Goal: Answer question/provide support: Share knowledge or assist other users

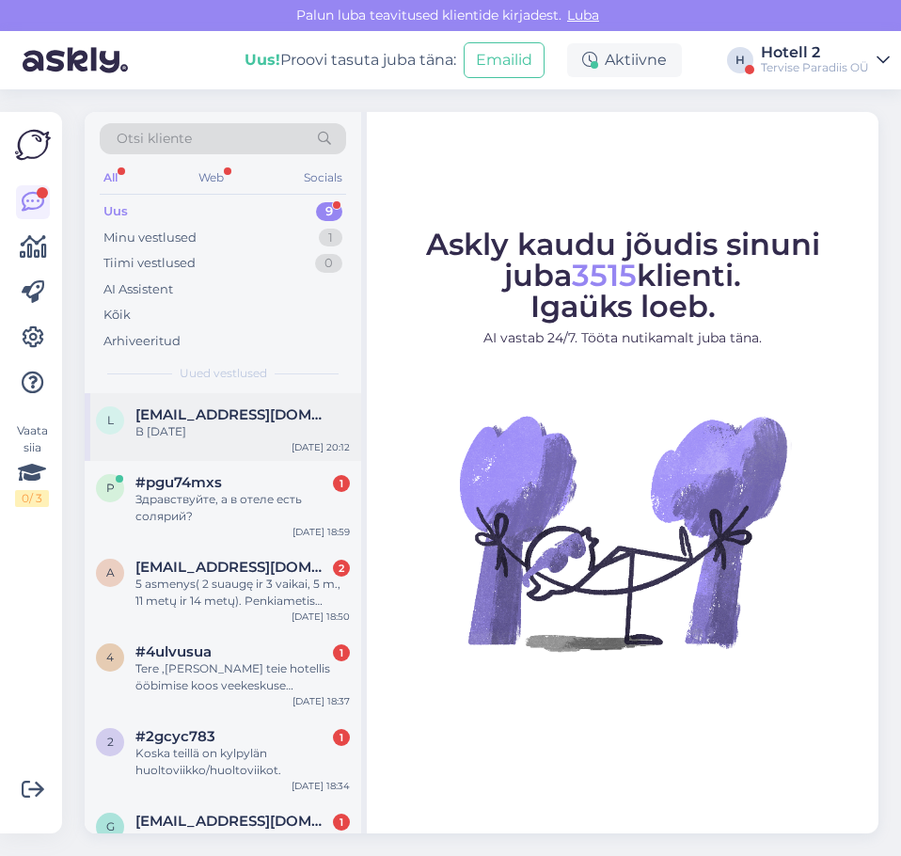
click at [222, 439] on div "В [DATE]" at bounding box center [242, 431] width 215 height 17
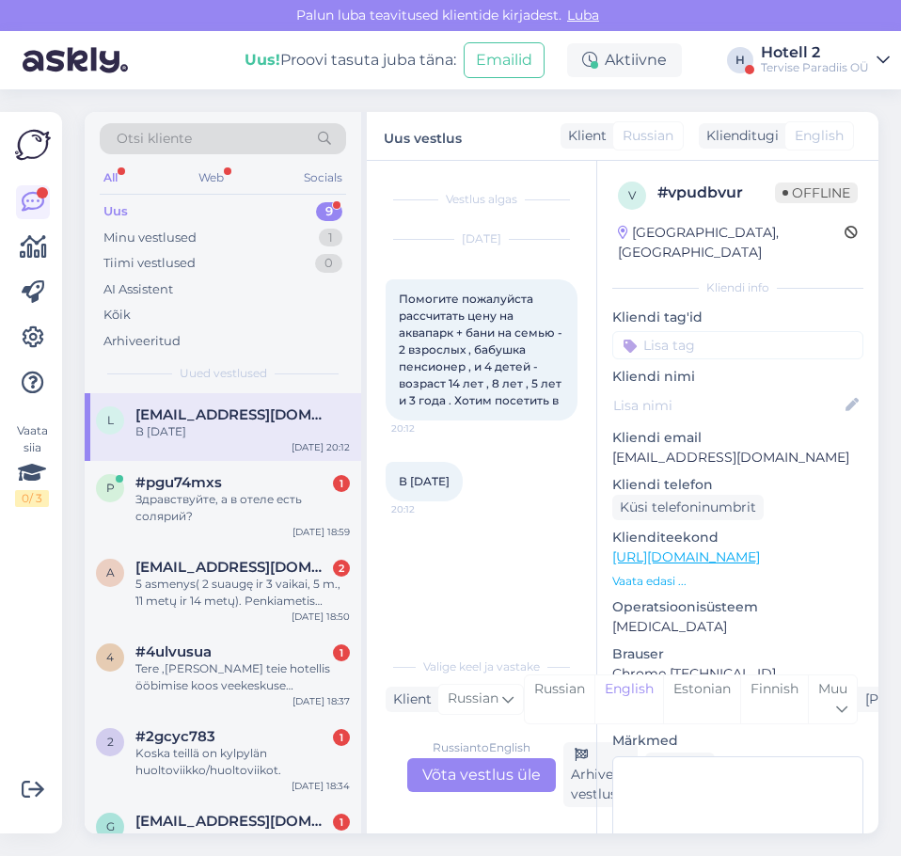
click at [471, 771] on div "Russian to English Võta vestlus üle" at bounding box center [481, 775] width 149 height 34
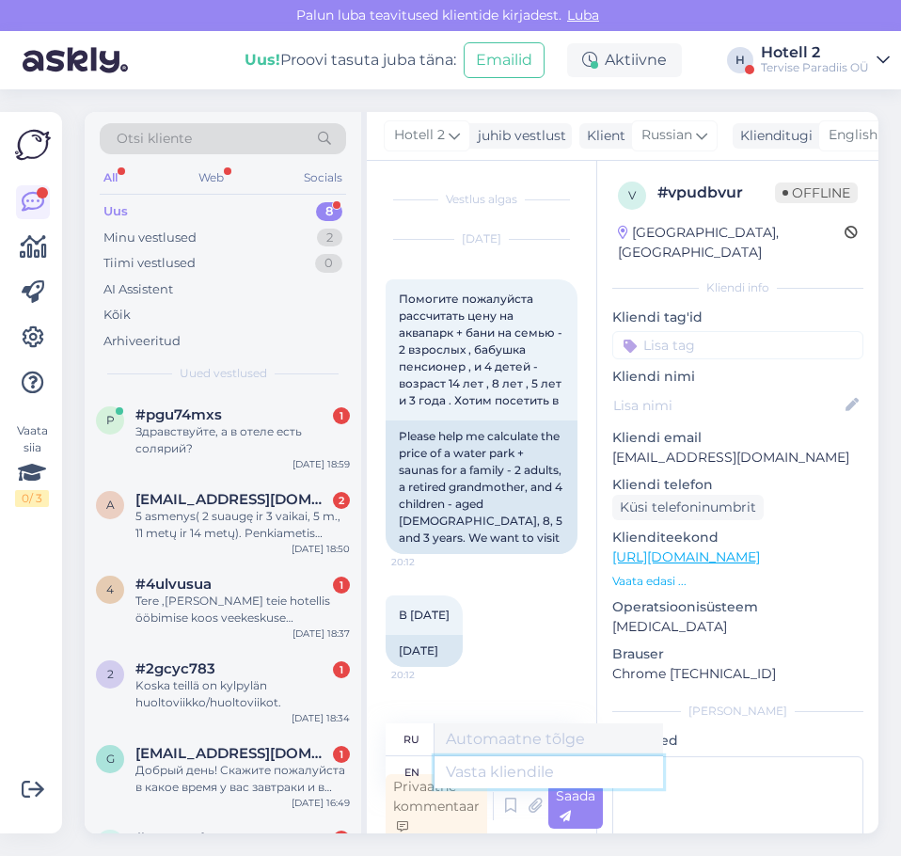
click at [471, 771] on textarea at bounding box center [549, 772] width 229 height 32
type textarea "He"
type textarea "Он"
type textarea "Hello!"
type textarea "Привет!"
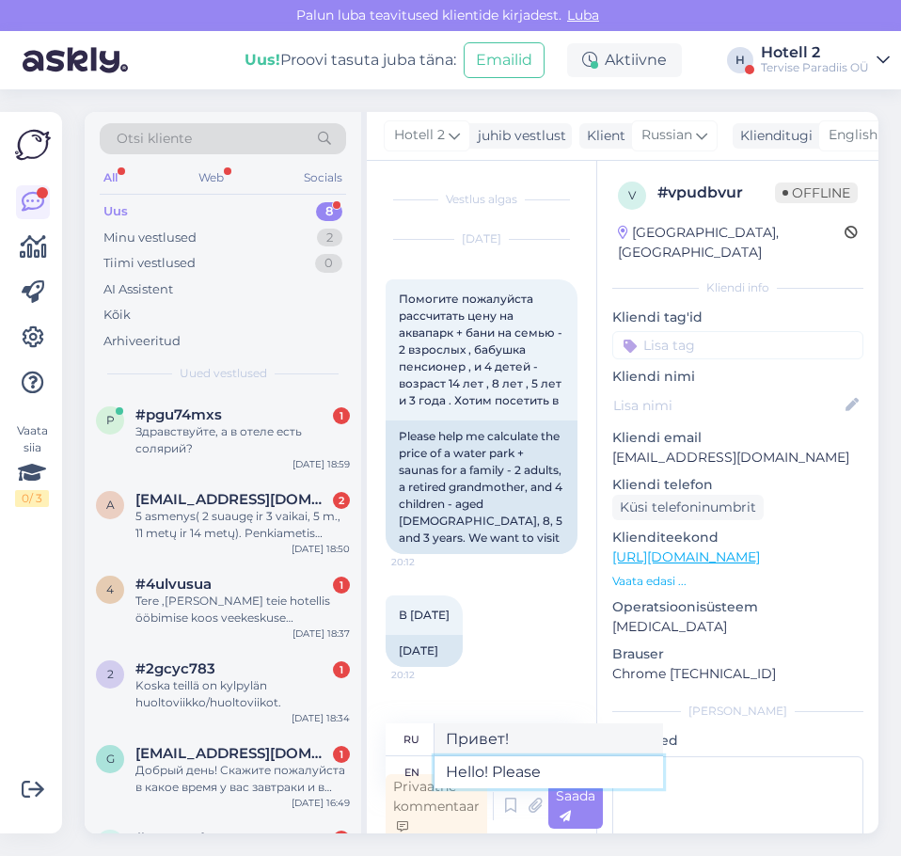
type textarea "Hello! Please"
type textarea "Здравствуйте! Пожалуйста."
type textarea "Hello! Please call"
type textarea "Здравствуйте! Пожалуйста, позвоните."
type textarea "Hello! Please call our"
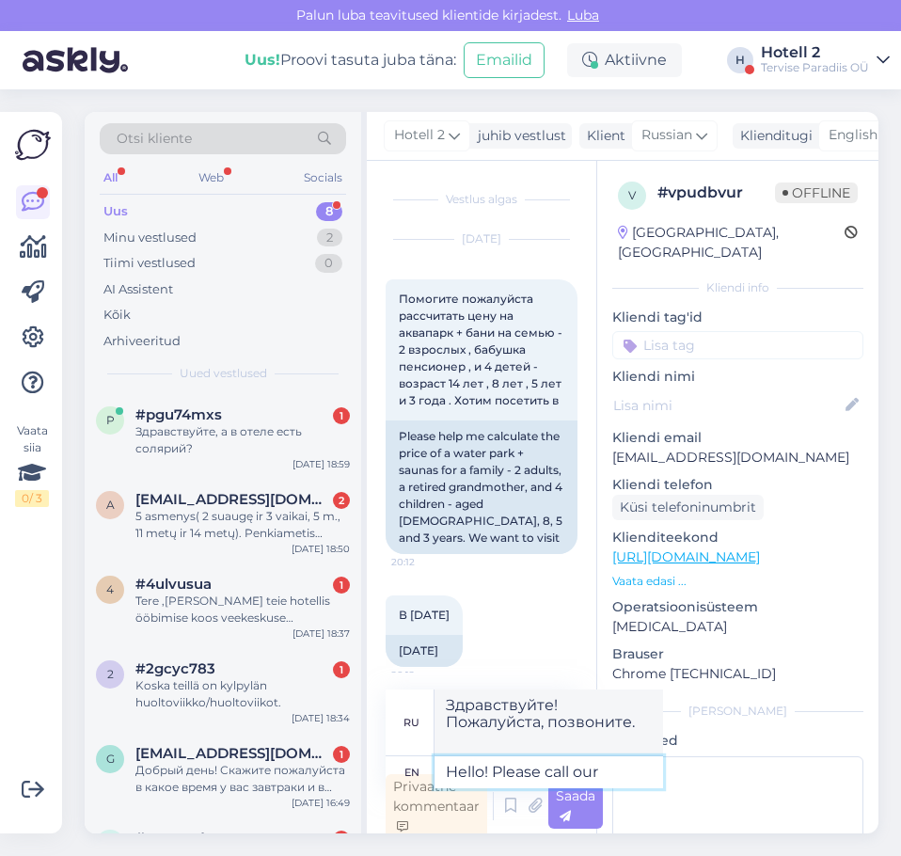
type textarea "Здравствуйте! Позвоните нам."
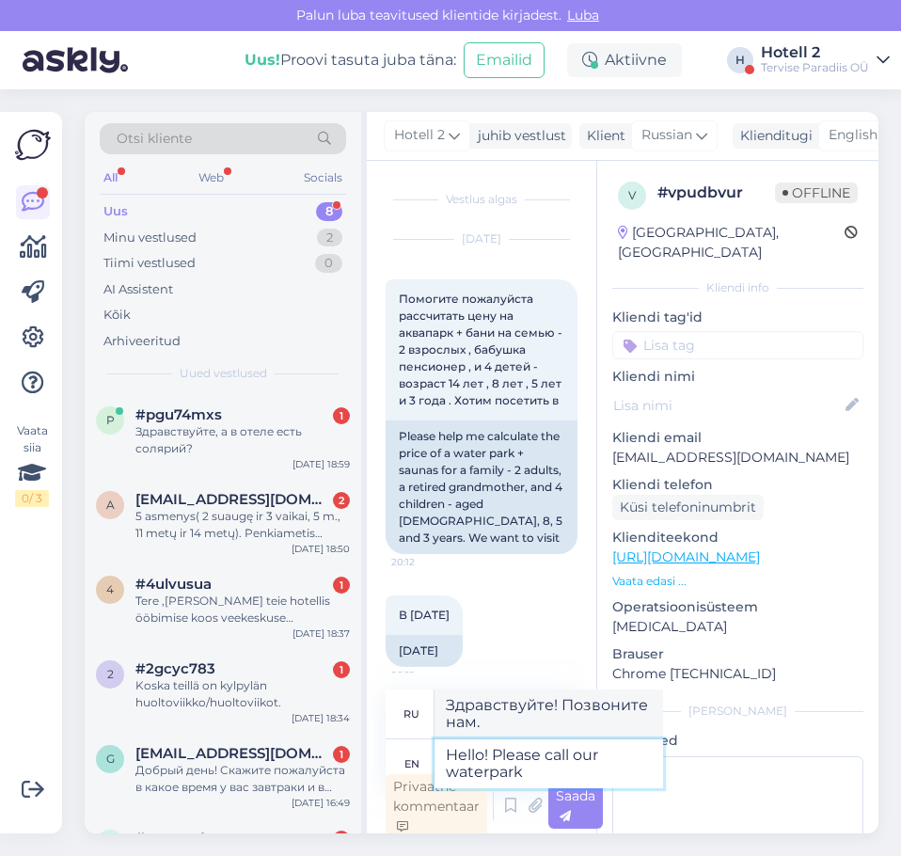
type textarea "Hello! Please call our waterpark"
type textarea "Здравствуйте! Позвоните, пожалуйста, в наш аквапарк."
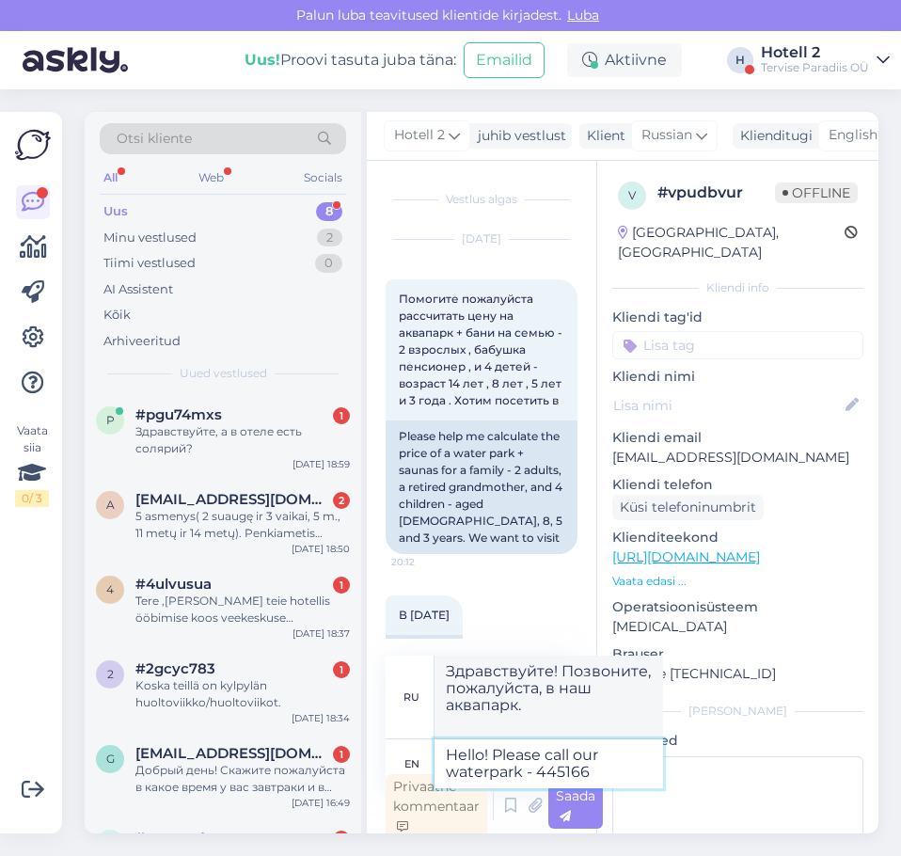
type textarea "Hello! Please call our waterpark - 4451666"
type textarea "Здравствуйте! Позвоните в наш аквапарк по номеру 4451666."
type textarea "Hello! Please call our waterpark - 4451666"
click at [578, 807] on div "Saada" at bounding box center [575, 806] width 55 height 45
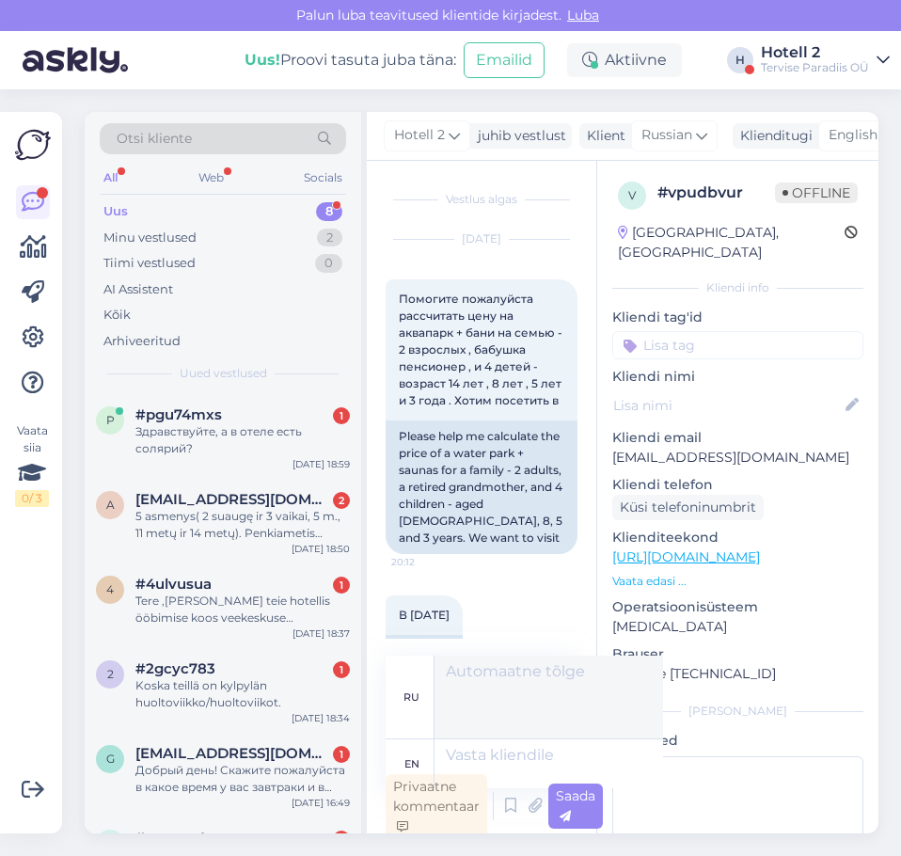
scroll to position [6, 0]
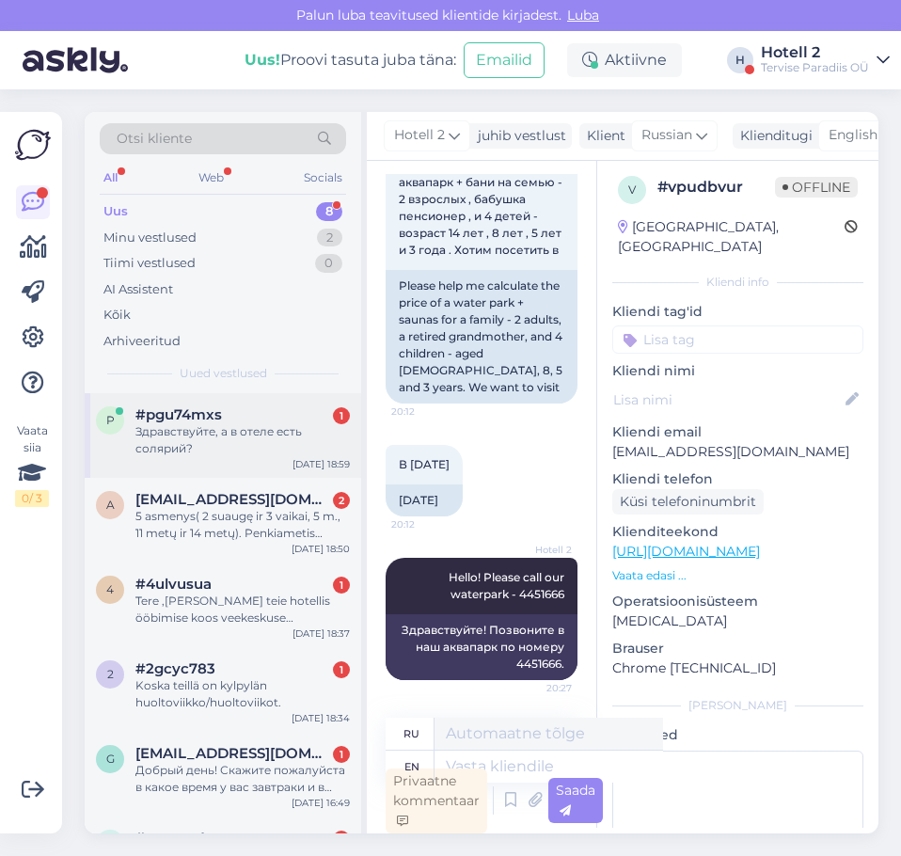
click at [199, 423] on div "Здравствуйте, а в отеле есть солярий?" at bounding box center [242, 440] width 215 height 34
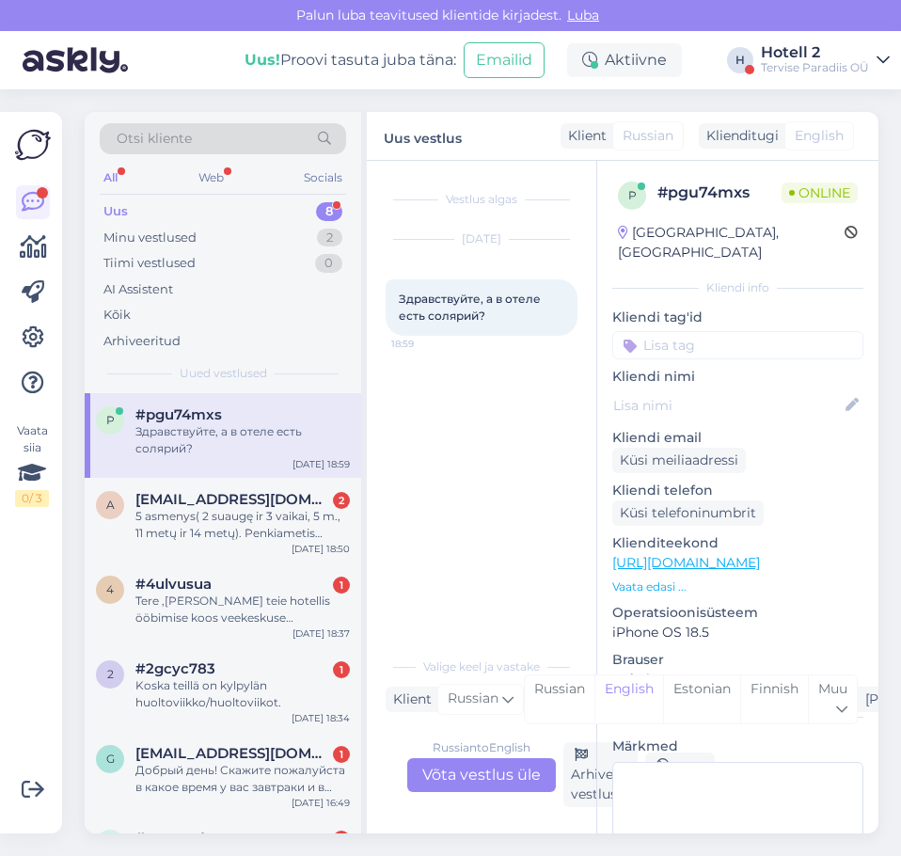
click at [453, 767] on div "Russian to English Võta vestlus üle" at bounding box center [481, 775] width 149 height 34
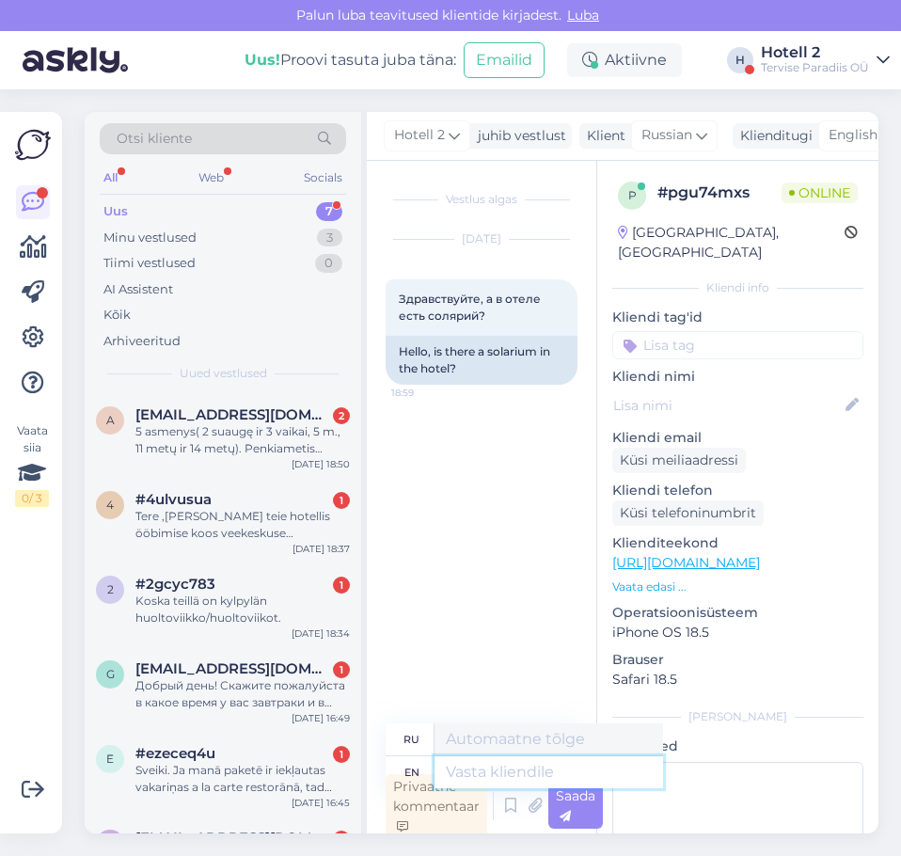
click at [481, 770] on textarea at bounding box center [549, 772] width 229 height 32
type textarea "Hello!"
type textarea "Привет"
type textarea "Hello!"
type textarea "Привет!"
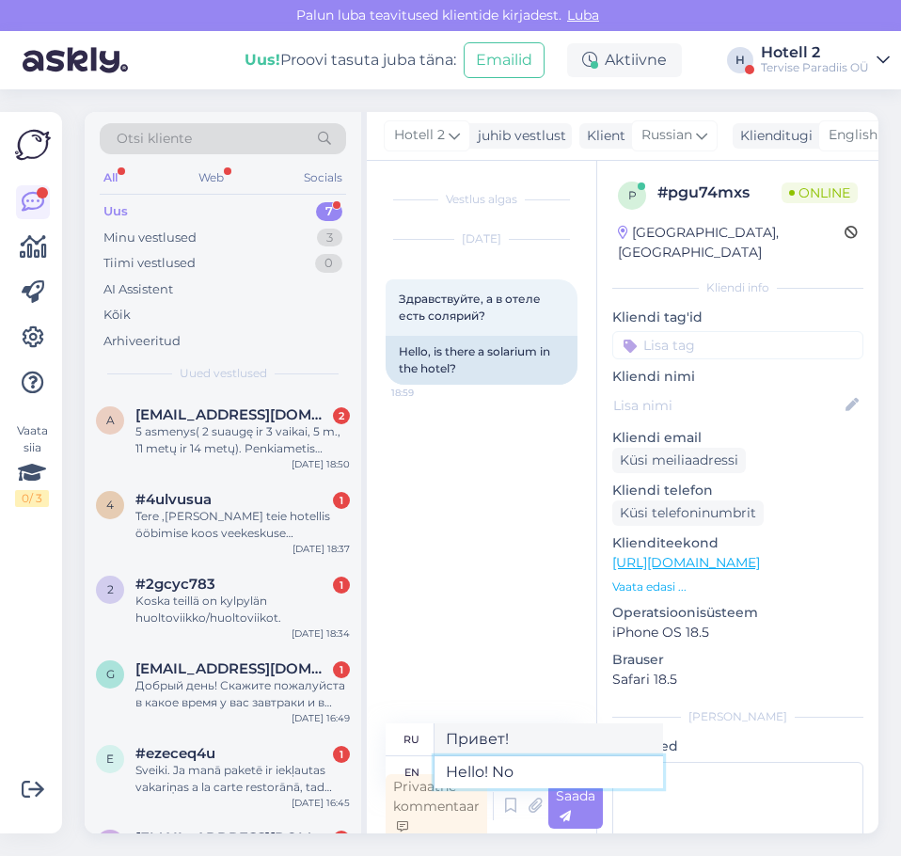
type textarea "Hello! No"
type textarea "Привет! Нет."
type textarea "Hello! No we d"
type textarea "Привет! Нет, мы"
type textarea "Hello! No we don´t"
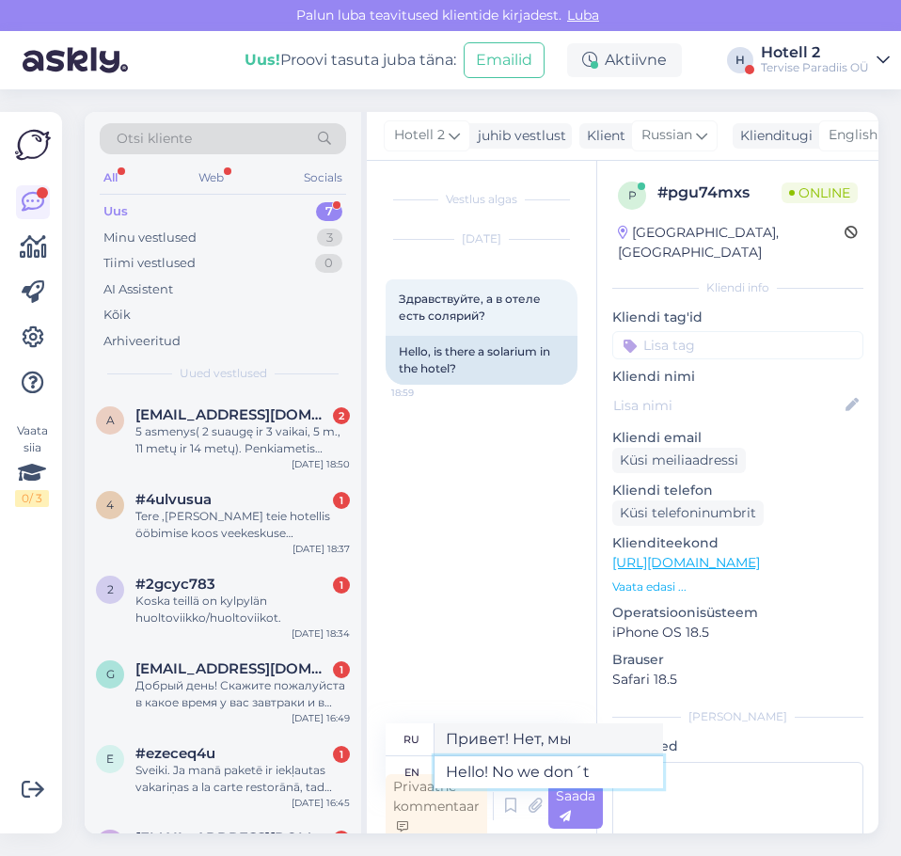
type textarea "Привет! Нет, не знаем."
type textarea "Hello! No we don´t have"
type textarea "Здравствуйте! Нет, у нас нет."
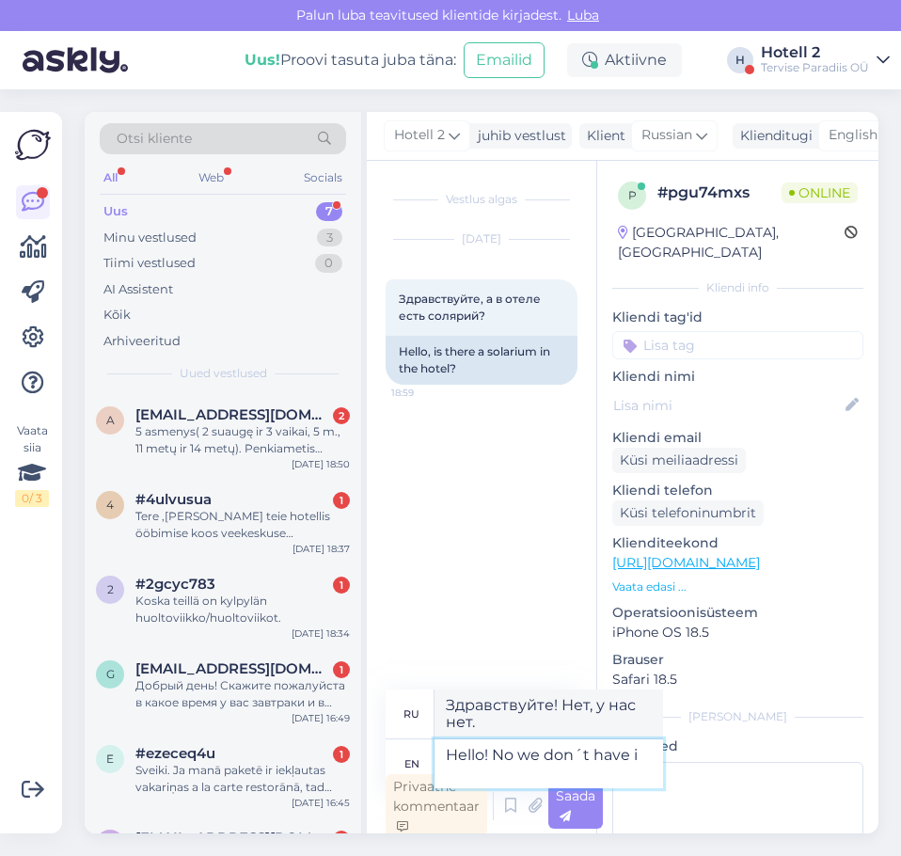
type textarea "Hello! No we don´t have it"
type textarea "Здравствуйте! Нет, у нас его нет."
type textarea "Hello! No we don´t have it"
click at [576, 815] on div "Saada" at bounding box center [575, 806] width 55 height 45
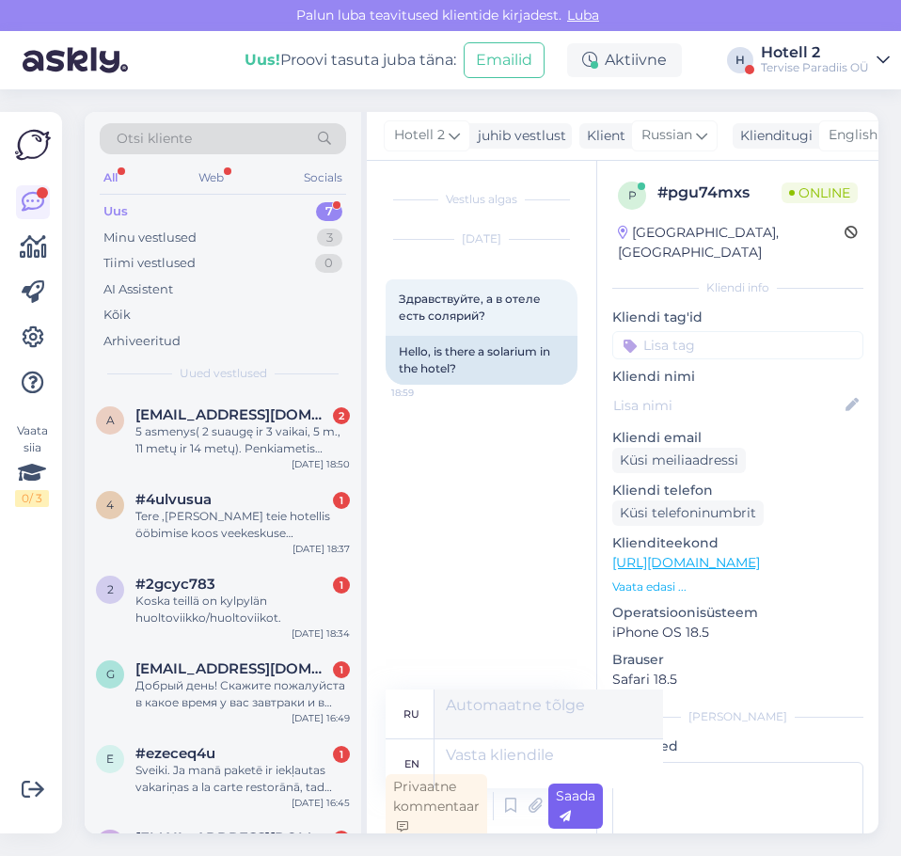
scroll to position [6, 0]
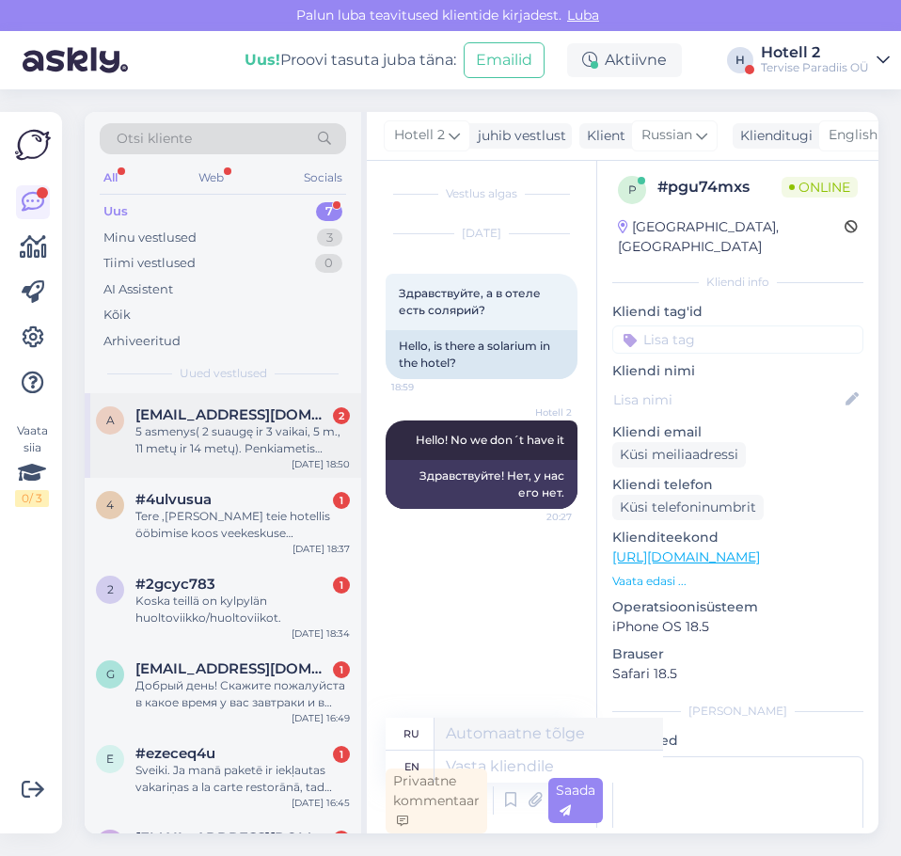
click at [186, 429] on div "5 asmenys( 2 suaugę ir 3 vaikai, 5 m., 11 metų ir 14 metų). Penkiametis miega k…" at bounding box center [242, 440] width 215 height 34
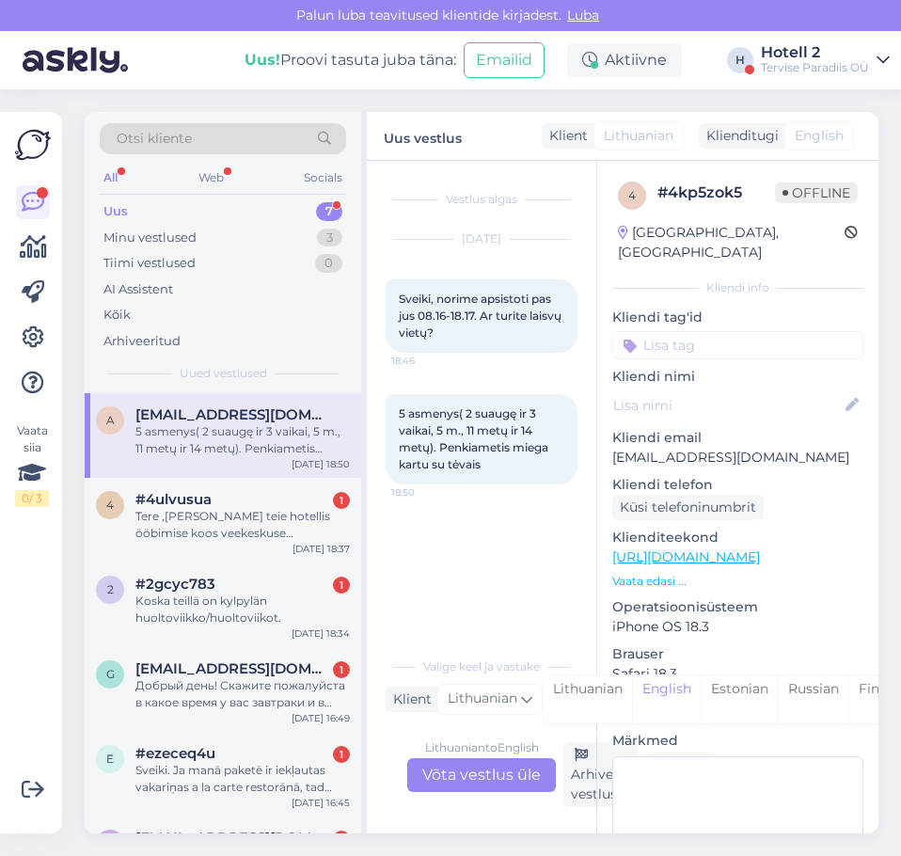
click at [502, 770] on div "Lithuanian to English Võta vestlus üle" at bounding box center [481, 775] width 149 height 34
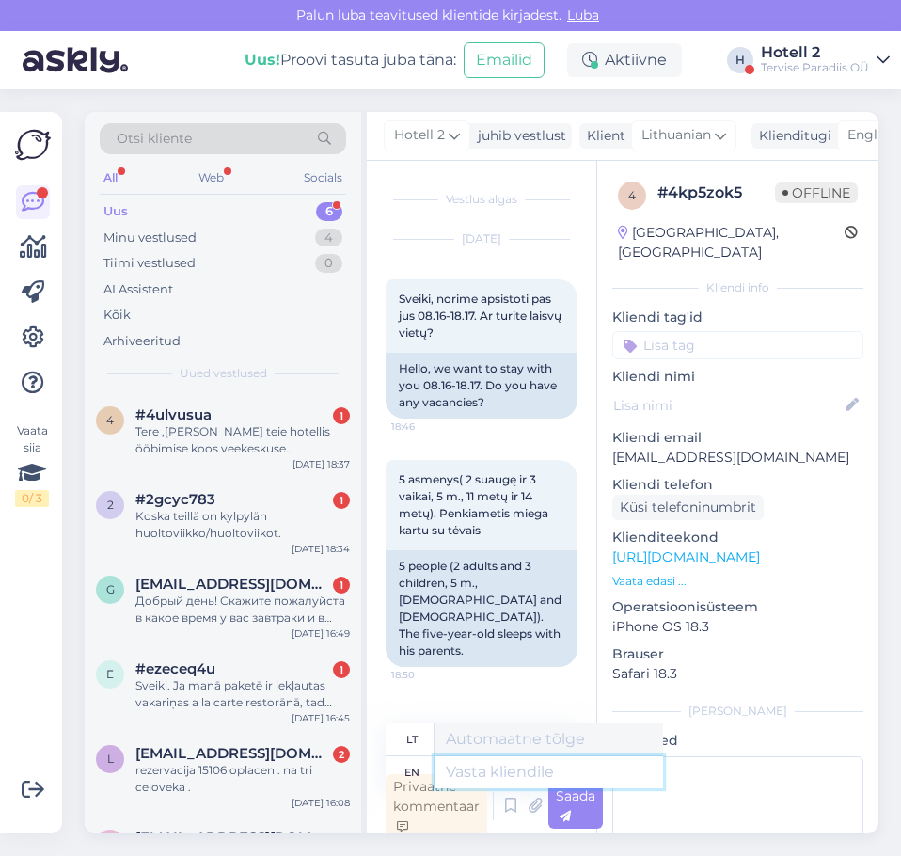
click at [480, 768] on textarea at bounding box center [549, 772] width 229 height 32
type textarea "Hello!"
type textarea "Sveiki!"
type textarea "Hello! Please"
type textarea "Sveiki! Prašau"
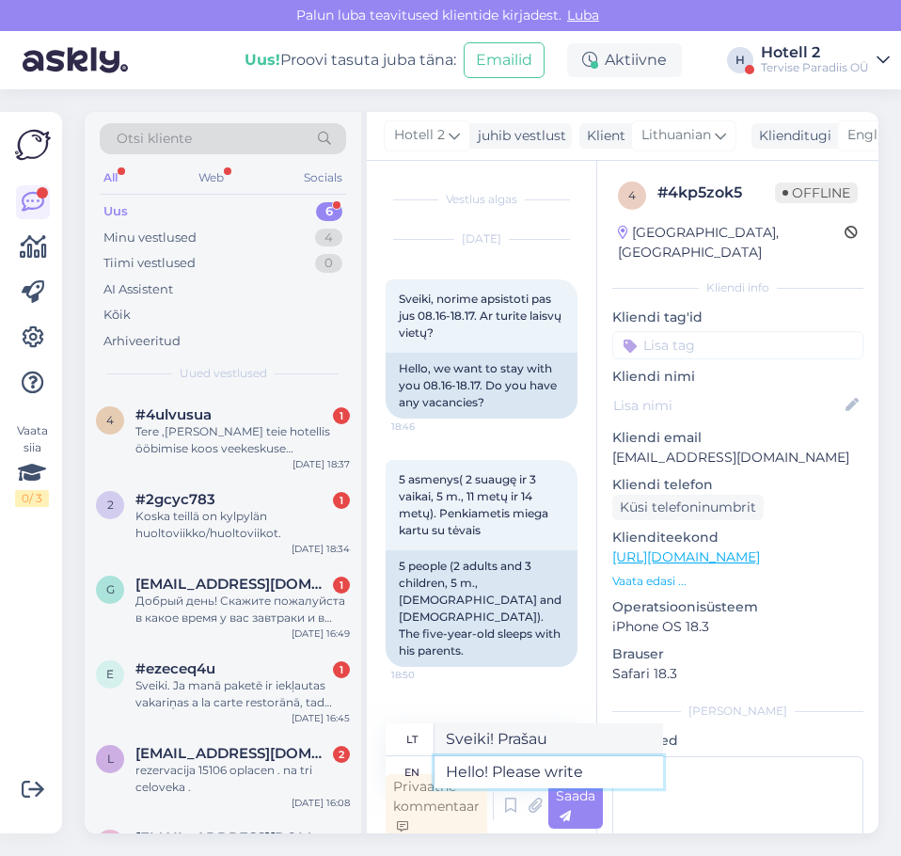
type textarea "Hello! Please write"
type textarea "Sveiki! Prašau parašyti"
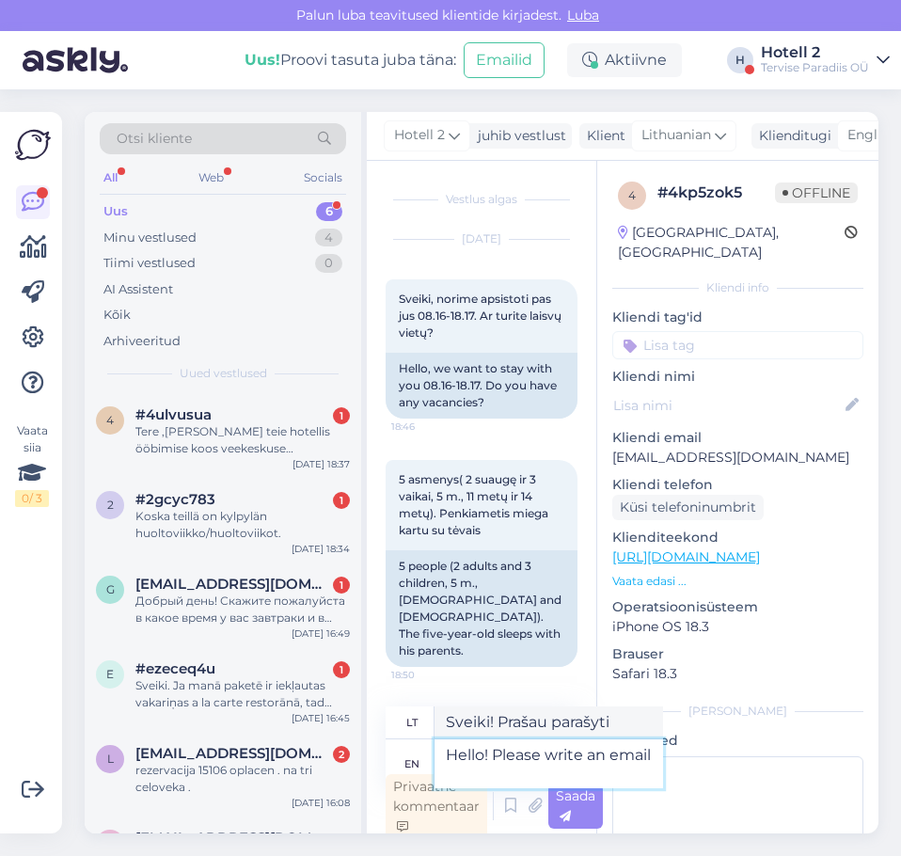
type textarea "Hello! Please write an email o"
type textarea "Sveiki! Prašome parašyti el. laišką"
type textarea "Hello! Please write an email or"
type textarea "Sveiki! Prašome parašyti el. laišką arba"
type textarea "Hello! Please write an email or boom"
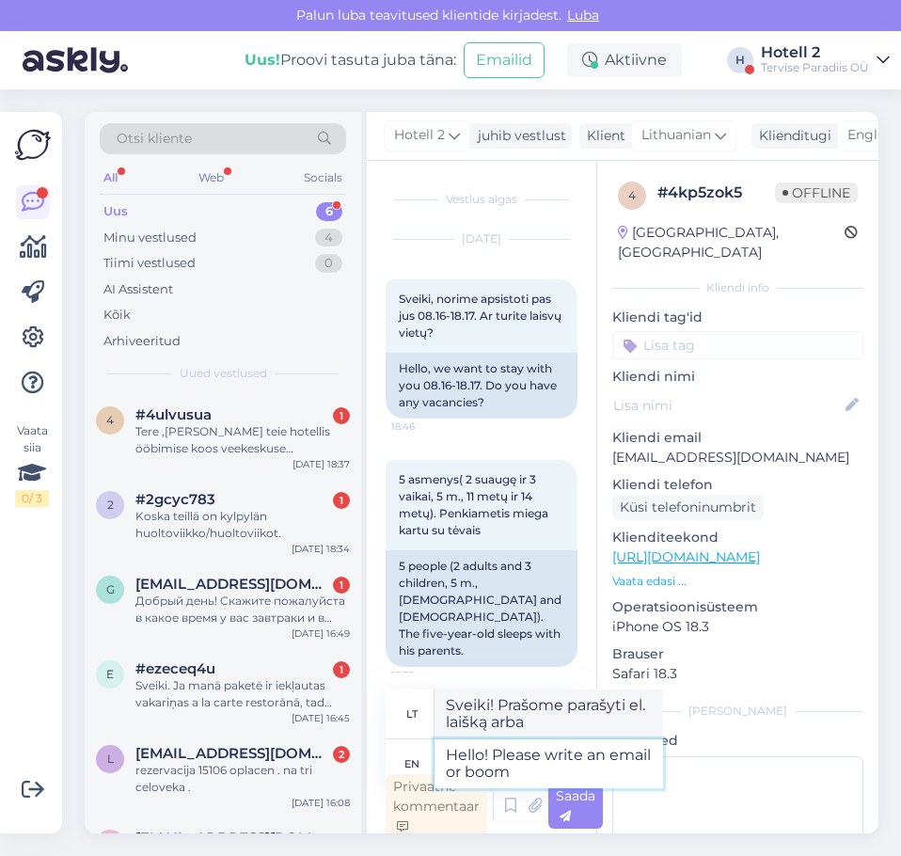
type textarea "Sveiki! Prašome parašyti el. laišką arba „Boom“ žinutę."
type textarea "Hello! Please write an email or book o"
type textarea "Sveiki! Prašome parašyti el. laišką arba knygą"
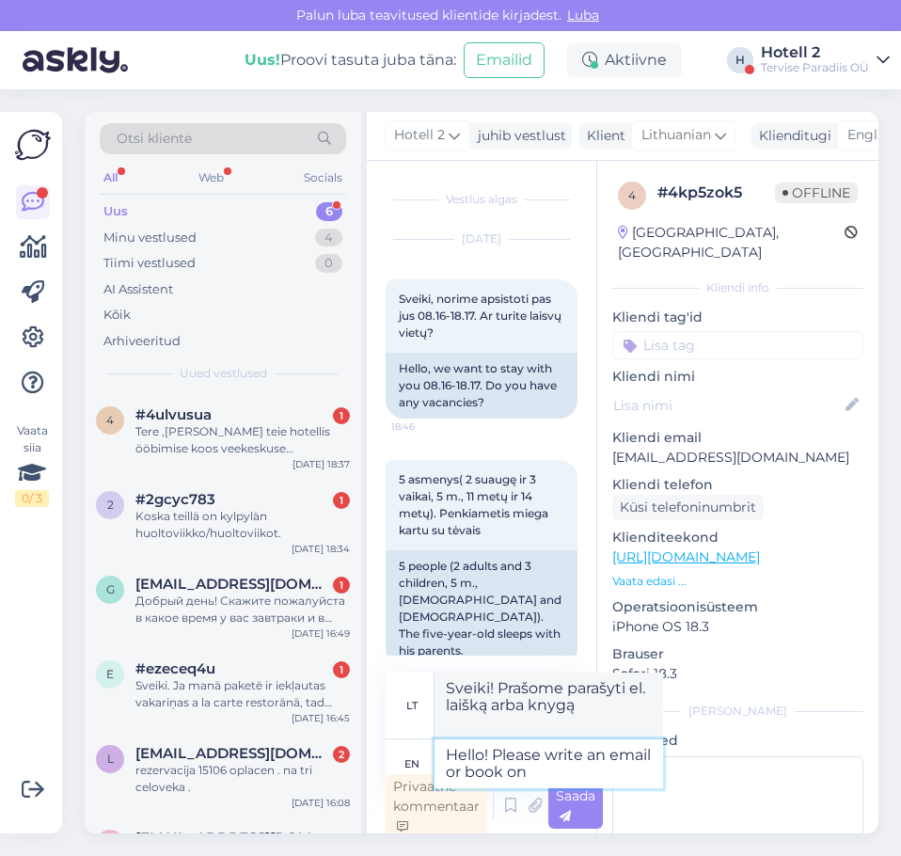
type textarea "Hello! Please write an email or book on"
type textarea "Sveiki! Prašome parašyti el. laišką arba užsisakyti"
type textarea "Hello! Please write an email or book on our"
type textarea "Sveiki! Prašome parašyti el. laišką arba užsisakyti mūsų svetainėje"
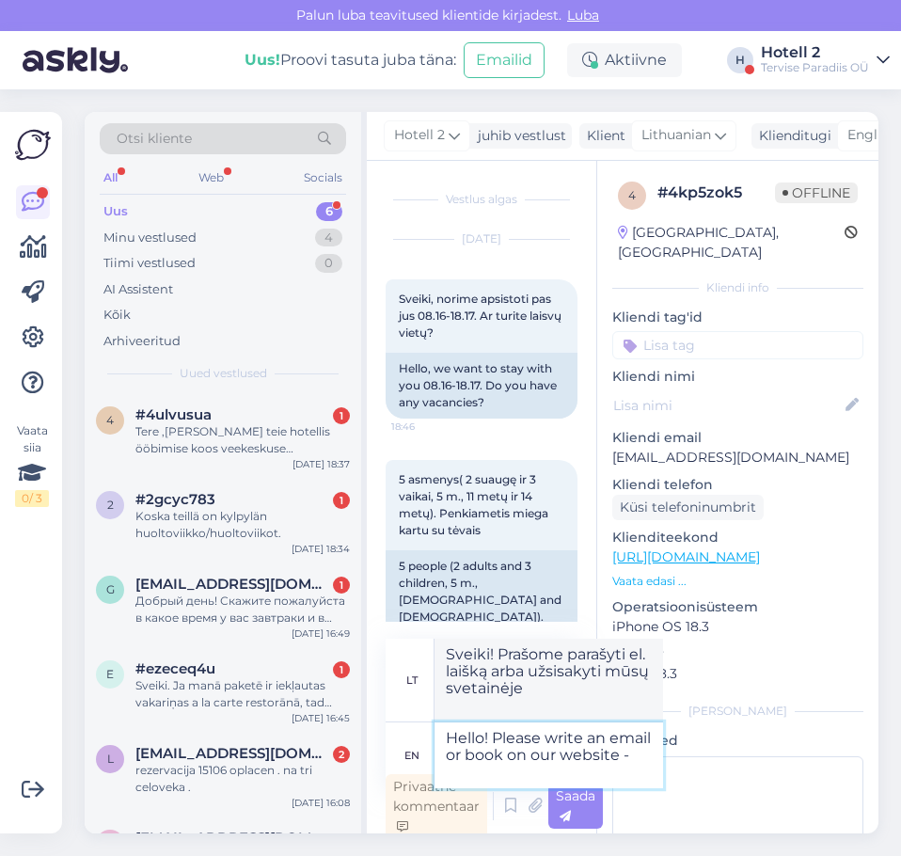
type textarea "Hello! Please write an email or book on our website -"
type textarea "Sveiki! Prašome parašyti el. laišką arba užsisakyti mūsų svetainėje -"
type textarea "Hello! Please write an email or book on our website - sales@"
type textarea "Sveiki! Prašome parašyti el. laišką arba užsisakyti mūsų svetainėje – sales@"
type textarea "Hello! Please write an email or book on our website - [EMAIL_ADDRESS][DOMAIN_NA…"
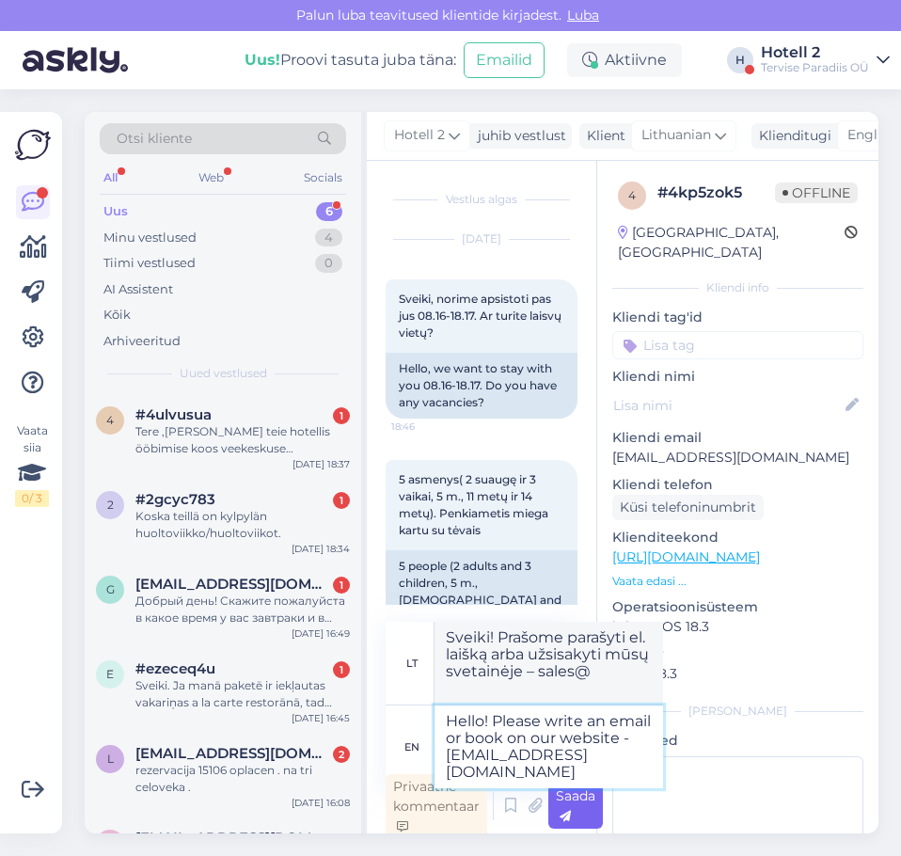
type textarea "Sveiki! Prašome parašyti el. laišką arba užsisakyti mūsų svetainėje – [EMAIL_AD…"
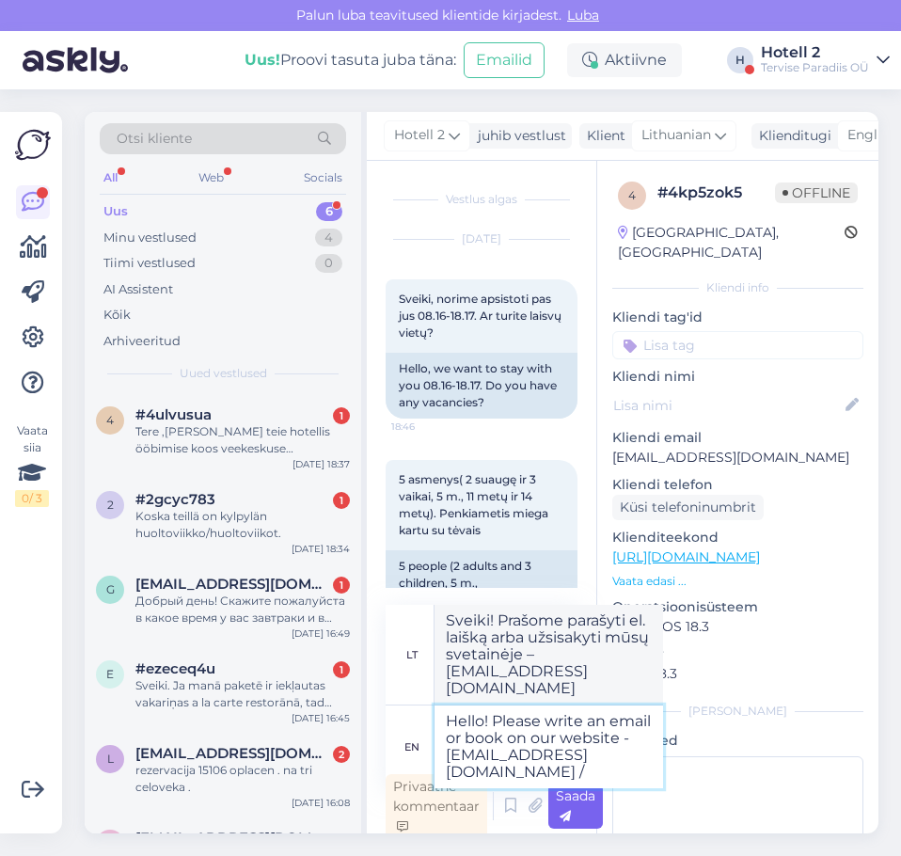
type textarea "Hello! Please write an email or book on our website - [EMAIL_ADDRESS][DOMAIN_NA…"
type textarea "Sveiki! Prašome parašyti el. laišką arba užsisakyti mūsų svetainėje – [EMAIL_AD…"
type textarea "Hello! Please write an email or book on our website - [EMAIL_ADDRESS][DOMAIN_NA…"
type textarea "Sveiki! Prašome parašyti el. laišką arba užsisakyti mūsų svetainėje – [EMAIL_AD…"
type textarea "Hello! Please write an email or book on our website - [EMAIL_ADDRESS][DOMAIN_NA…"
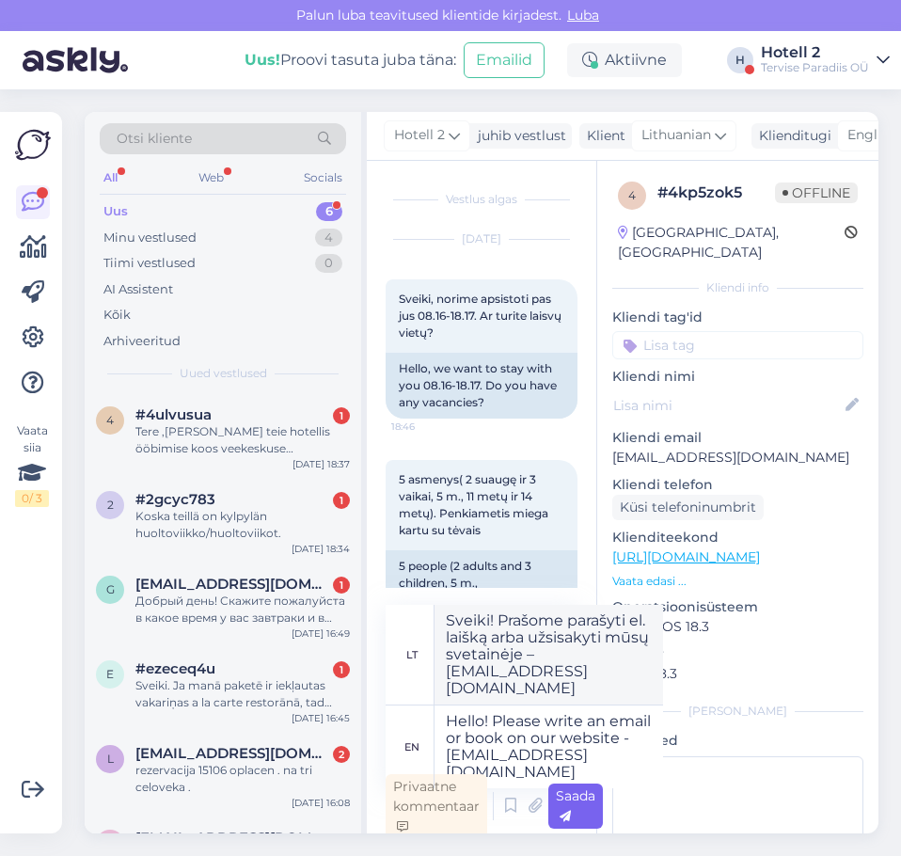
click at [573, 792] on span "Saada" at bounding box center [576, 805] width 40 height 37
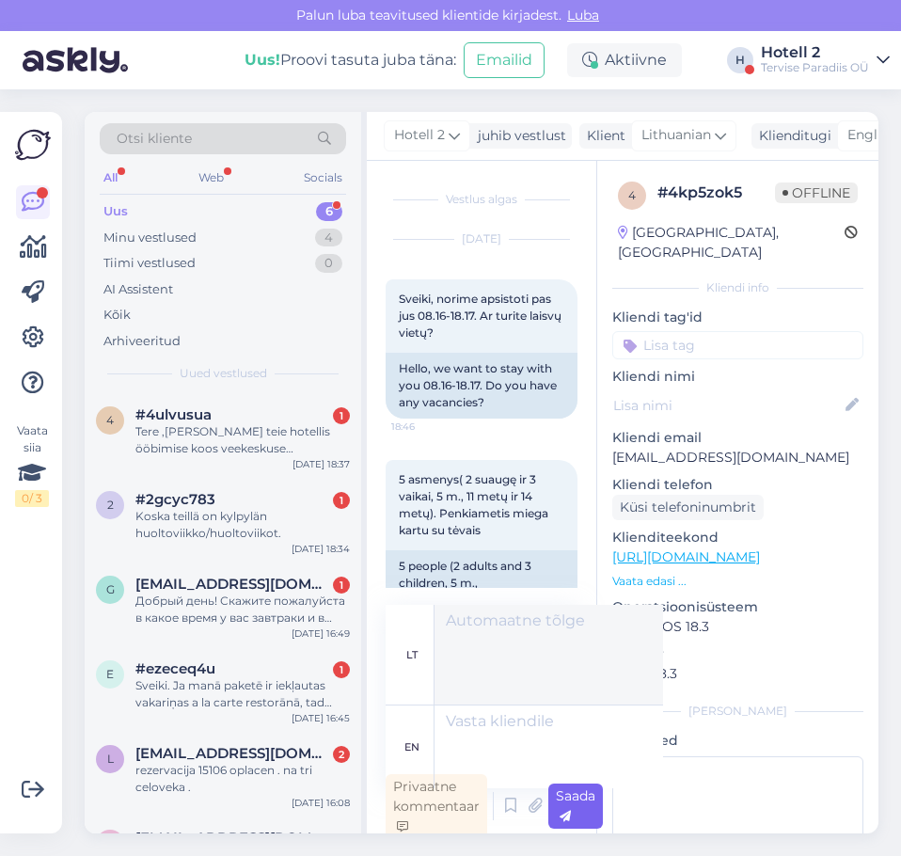
scroll to position [6, 0]
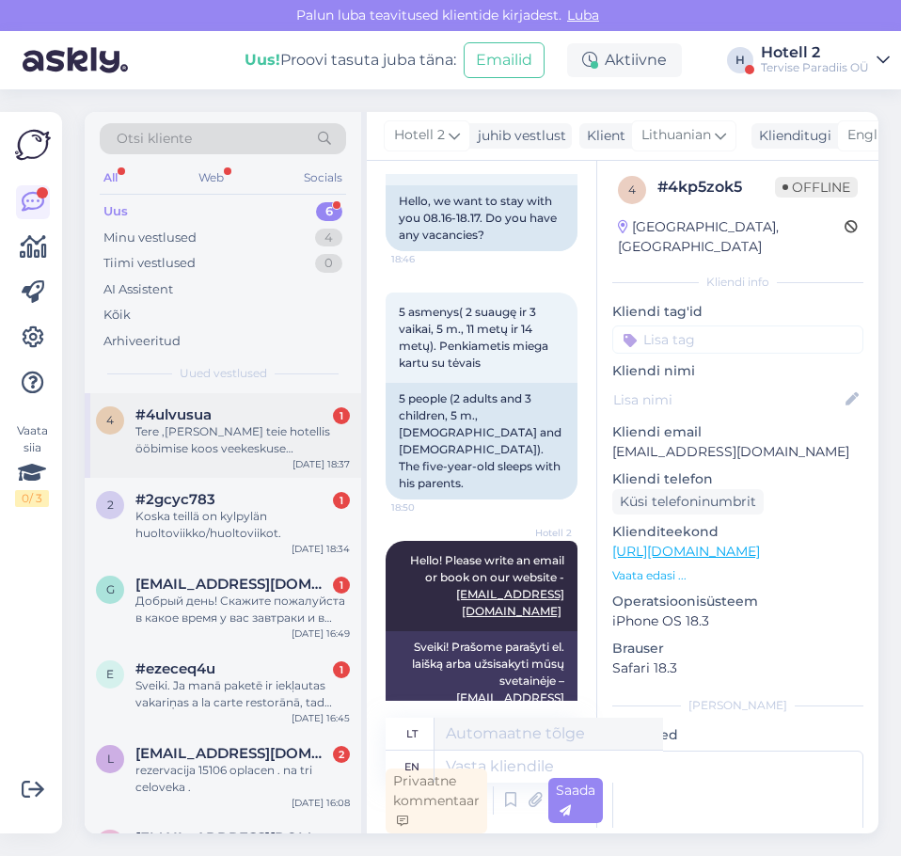
click at [279, 436] on div "Tere ,[PERSON_NAME] teie hotellis ööbimise koos veekeskuse külastusega ,kas [PE…" at bounding box center [242, 440] width 215 height 34
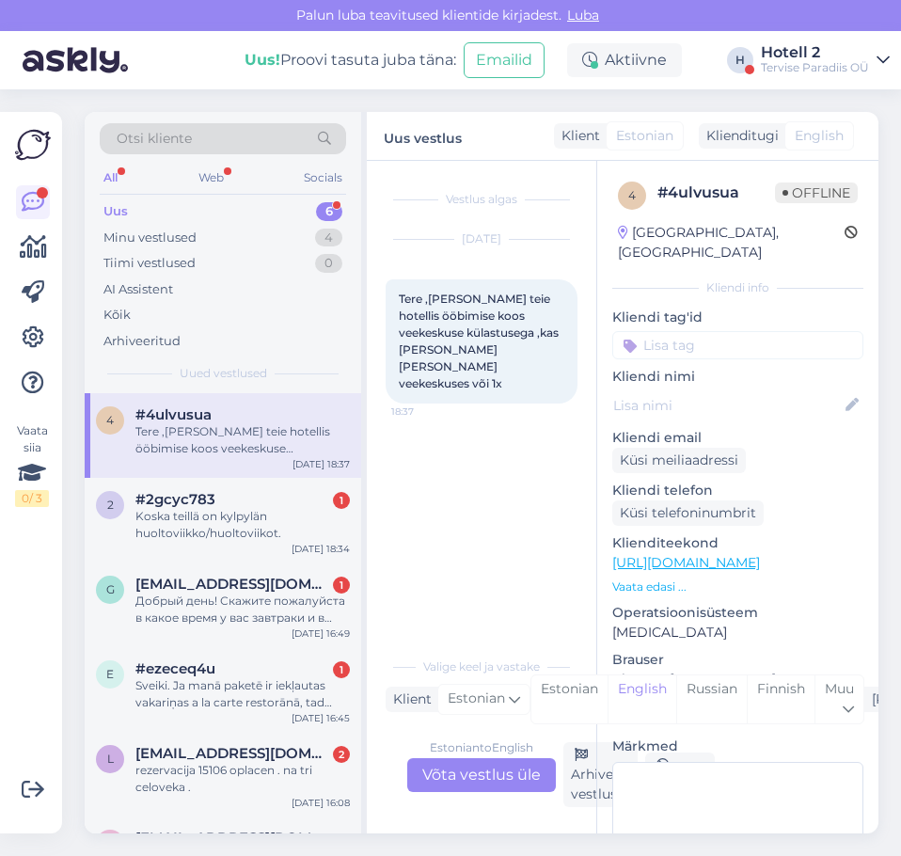
click at [462, 774] on div "Estonian to English Võta vestlus üle" at bounding box center [481, 775] width 149 height 34
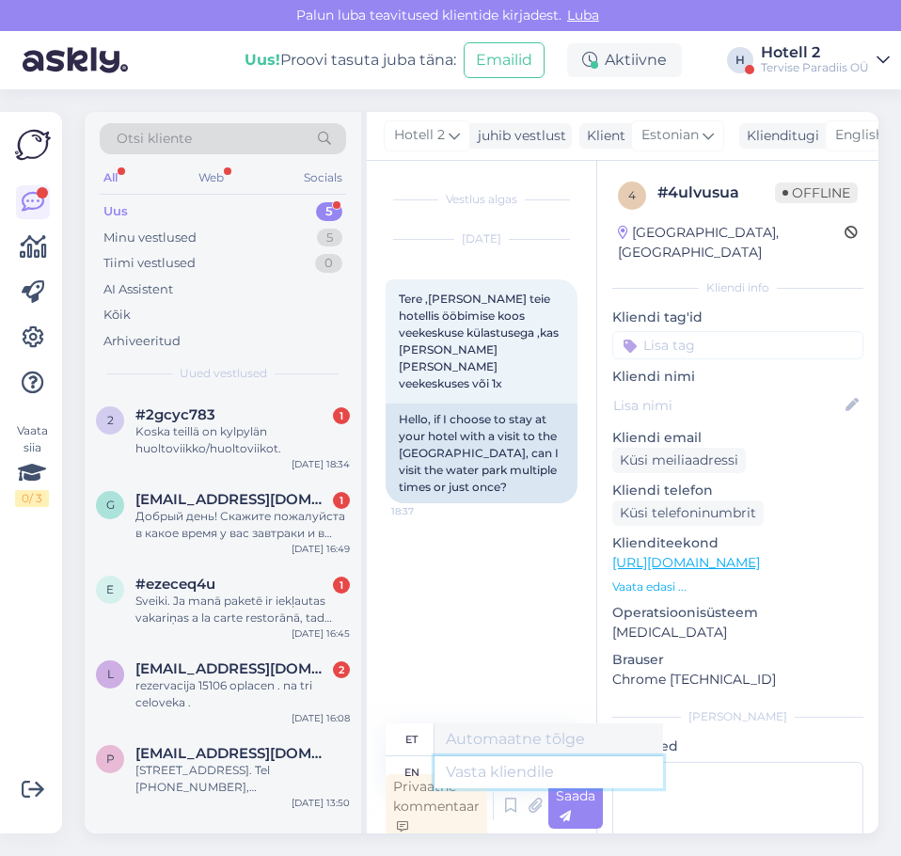
click at [461, 767] on textarea at bounding box center [549, 772] width 229 height 32
type textarea "Hello!"
type textarea "Tere!"
type textarea "Hello! Yes"
type textarea "Tere! [GEOGRAPHIC_DATA]"
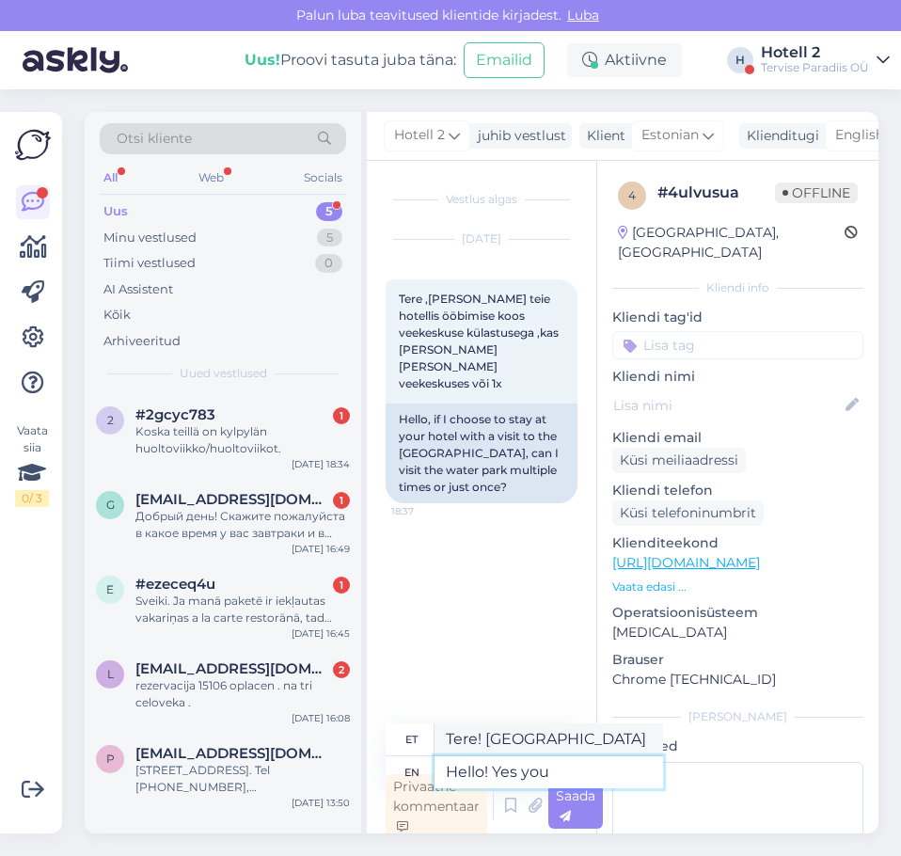
type textarea "Hello! Yes you"
type textarea "Tere! Jah, sina"
type textarea "Hello! Yes you can"
type textarea "Tere! Jah, saate"
type textarea "Hello! Yes you can"
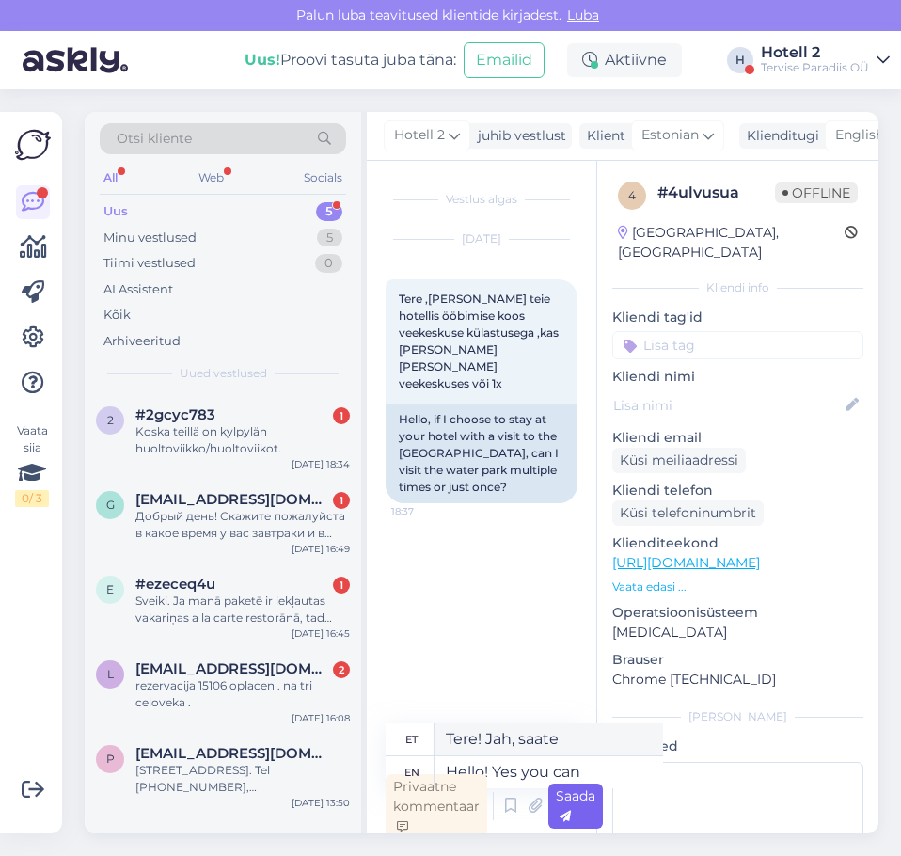
click at [595, 812] on div "Saada" at bounding box center [575, 806] width 55 height 45
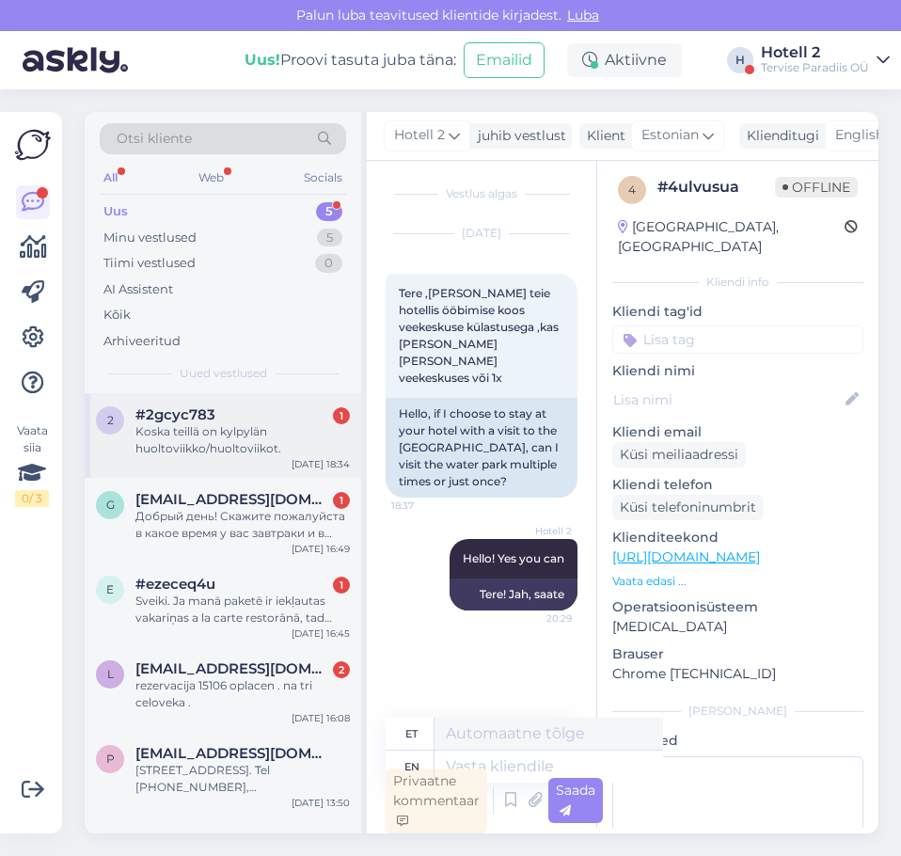
click at [229, 437] on div "Koska teillä on kylpylän huoltoviikko/huoltoviikot." at bounding box center [242, 440] width 215 height 34
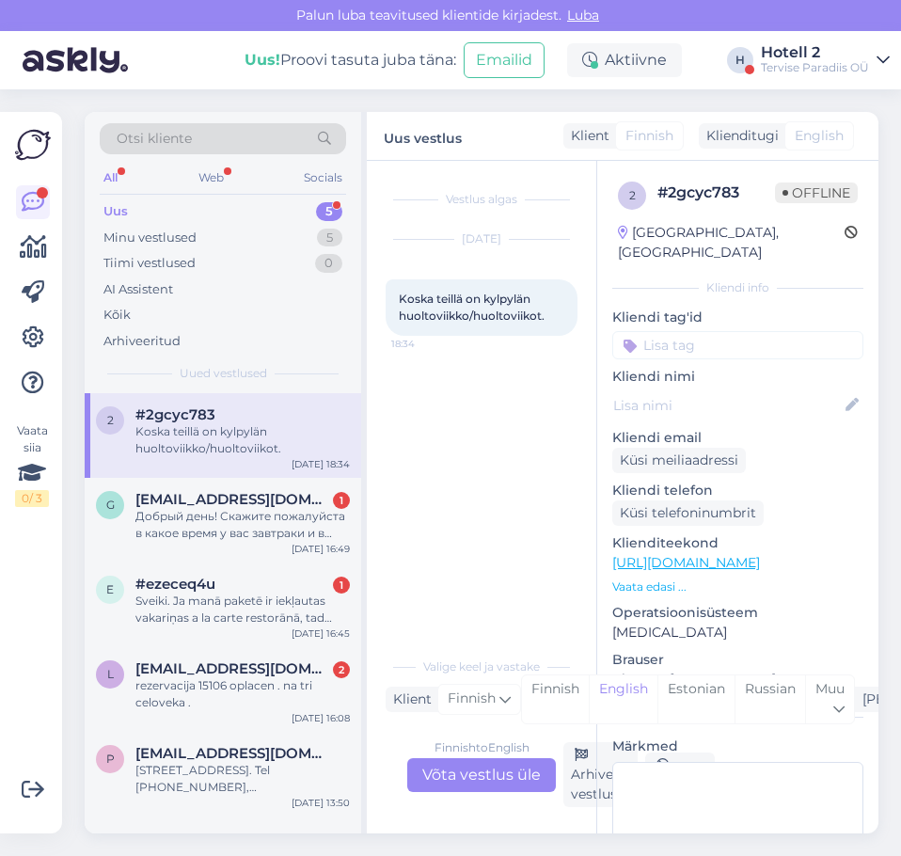
click at [525, 783] on div "Finnish to English Võta vestlus üle" at bounding box center [481, 775] width 149 height 34
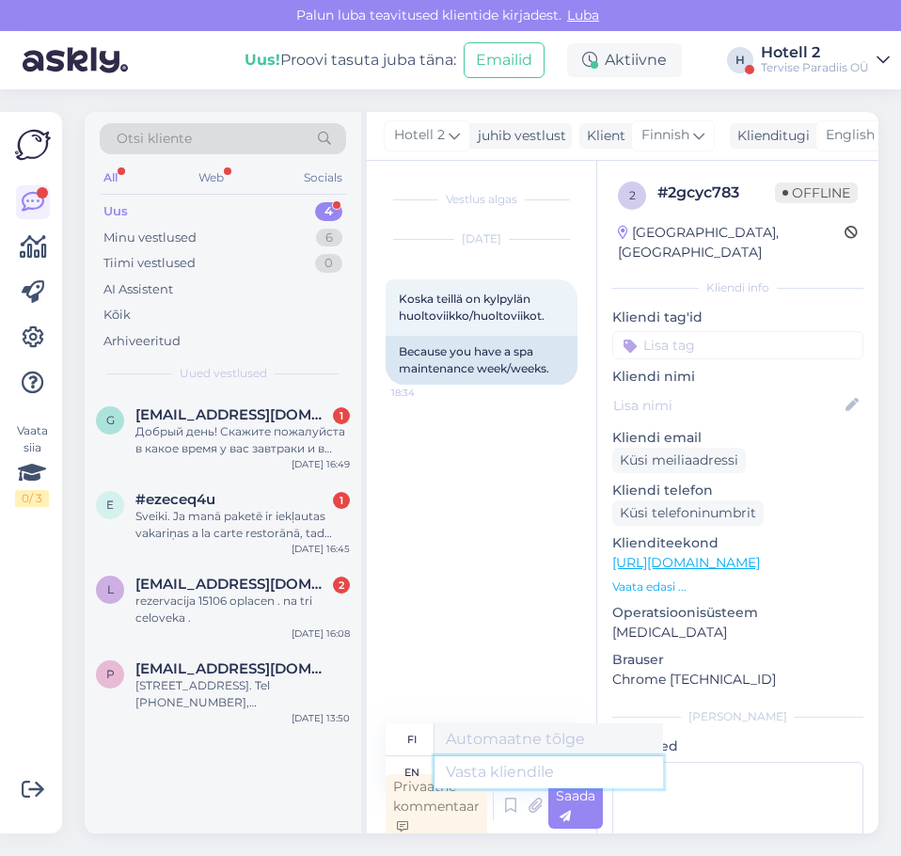
click at [489, 766] on textarea at bounding box center [549, 772] width 229 height 32
type textarea "Please"
type textarea "Ole hyvä"
type textarea "Please check"
type textarea "Tarkista"
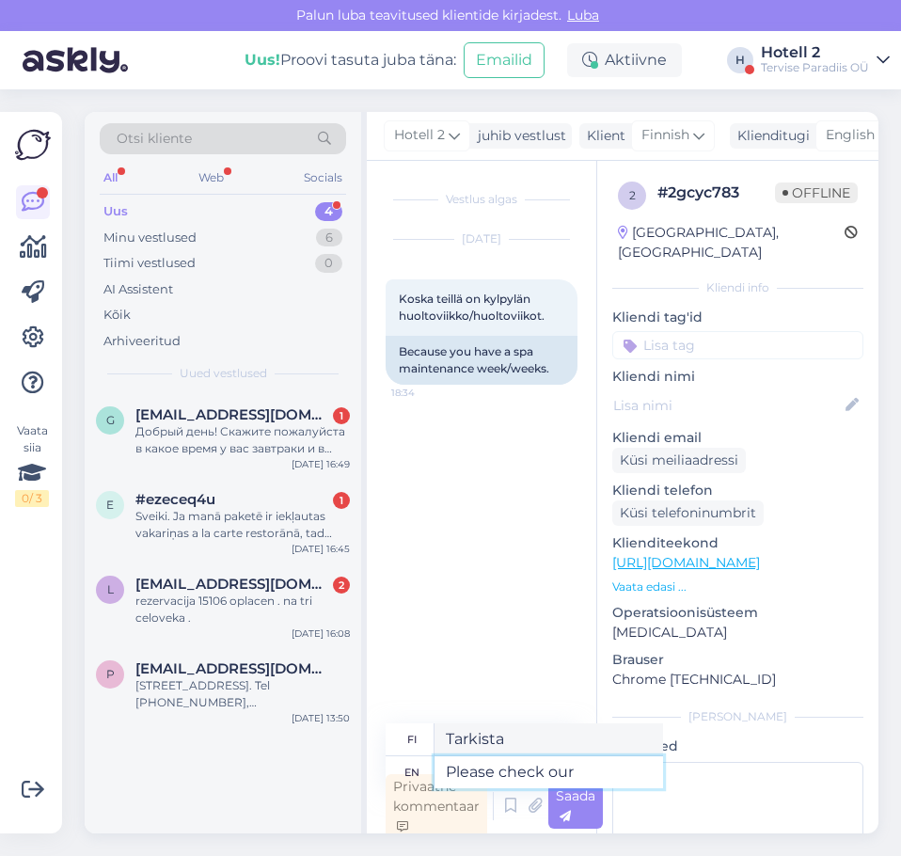
type textarea "Please check our"
type textarea "Tarkista meidän"
type textarea "Please check our website"
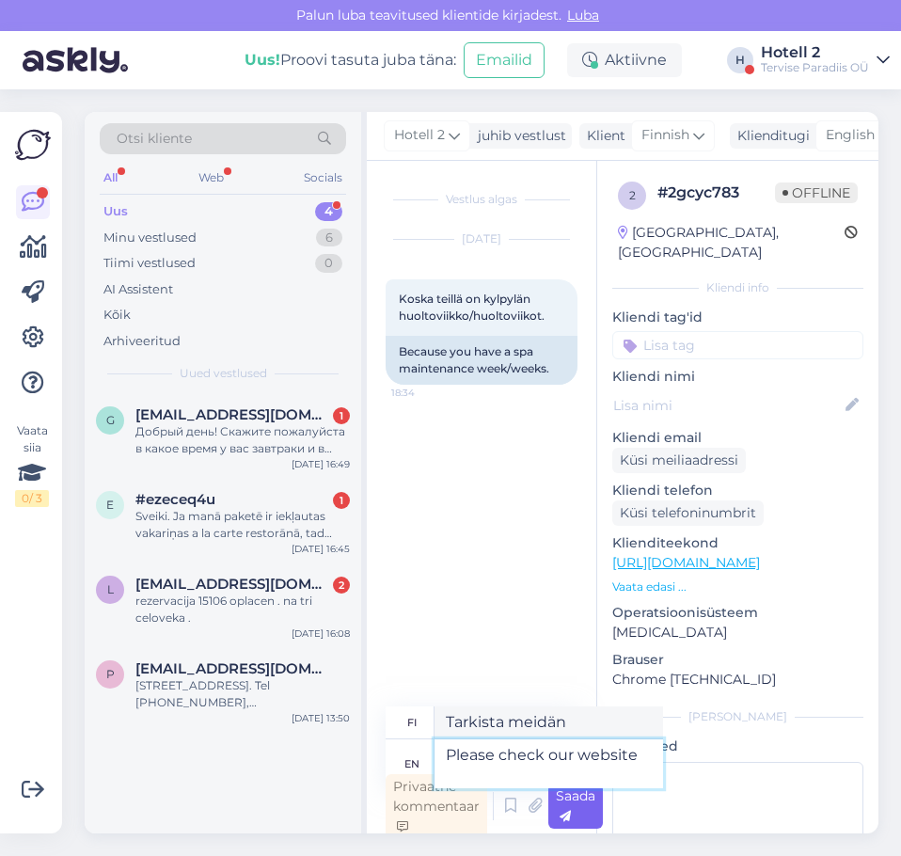
type textarea "Tarkista verkkosivustomme"
type textarea "Please check our website"
click at [587, 818] on div "Saada" at bounding box center [575, 806] width 55 height 45
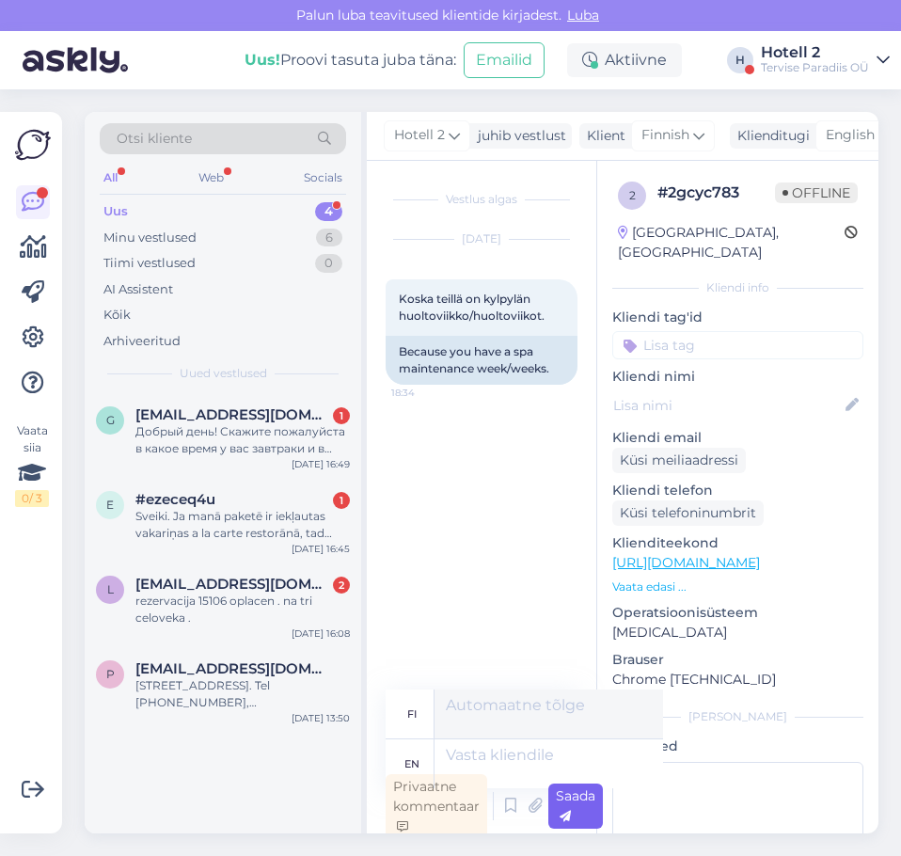
scroll to position [6, 0]
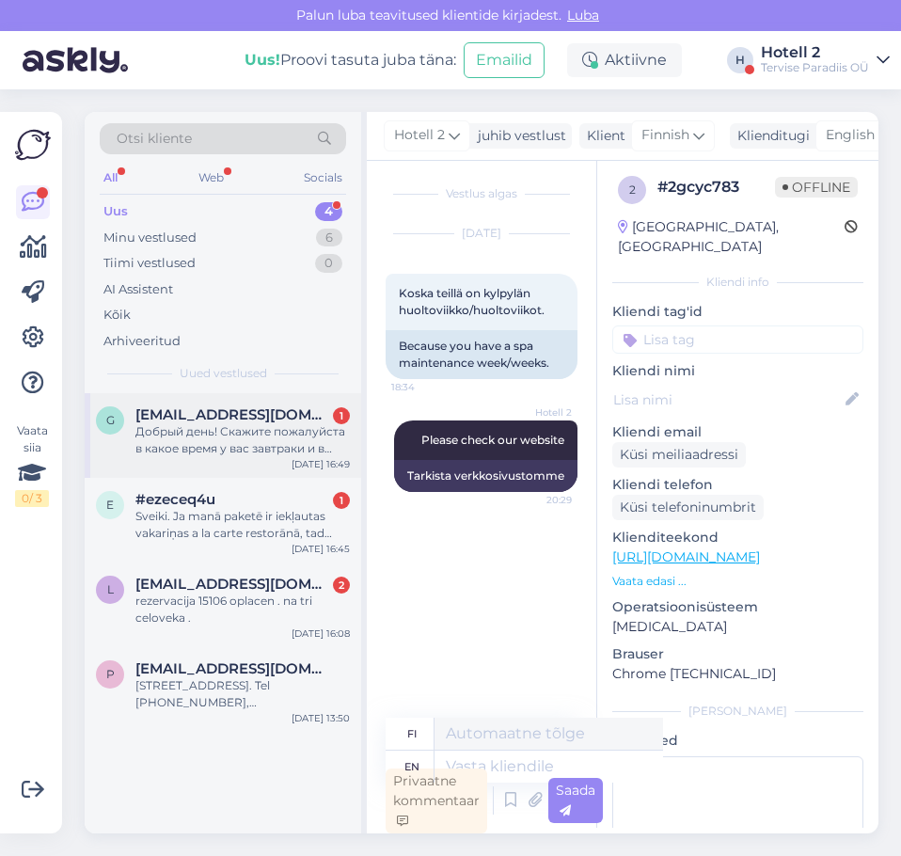
click at [240, 437] on div "Добрый день! Скажите пожалуйста в какое время у вас завтраки и в какое время у …" at bounding box center [242, 440] width 215 height 34
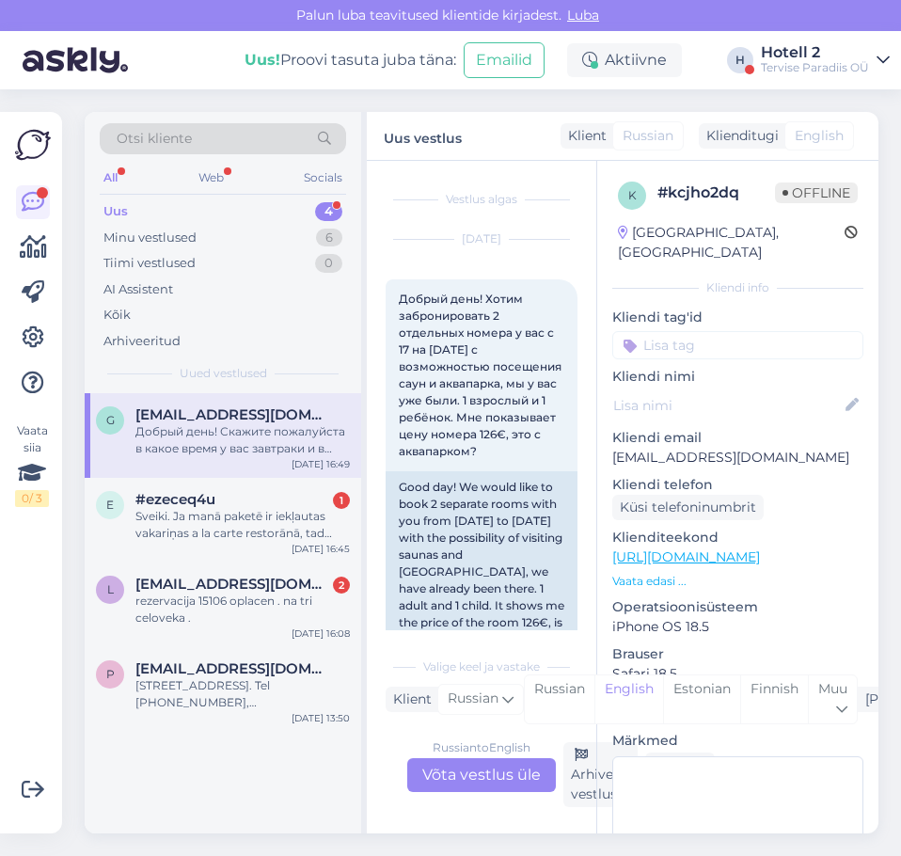
scroll to position [3966, 0]
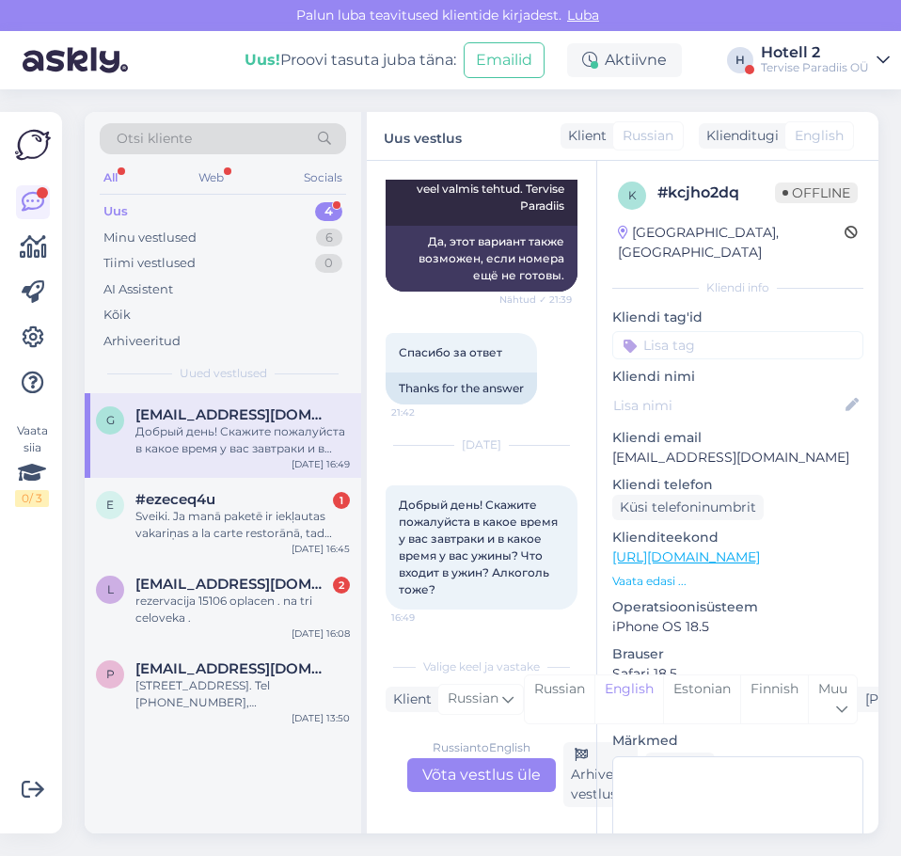
click at [462, 775] on div "Russian to English Võta vestlus üle" at bounding box center [481, 775] width 149 height 34
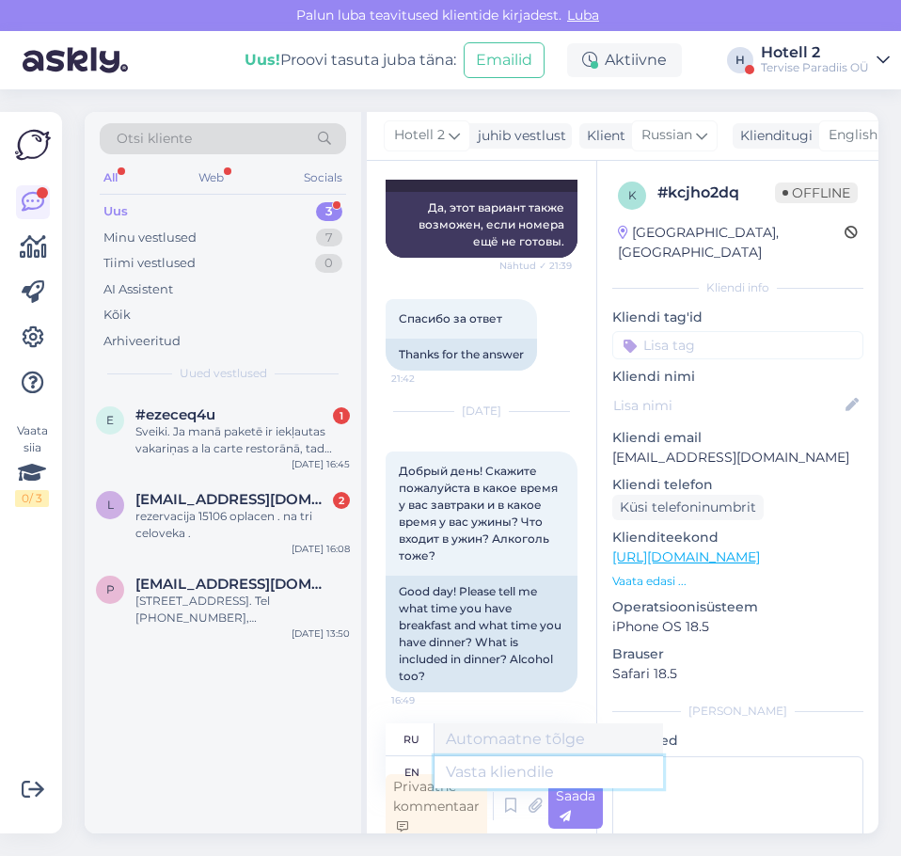
click at [471, 764] on textarea at bounding box center [549, 772] width 229 height 32
type textarea "Hello!"
type textarea "Привет!"
type textarea "Hello! breakfast"
type textarea "Привет! Завтрак!"
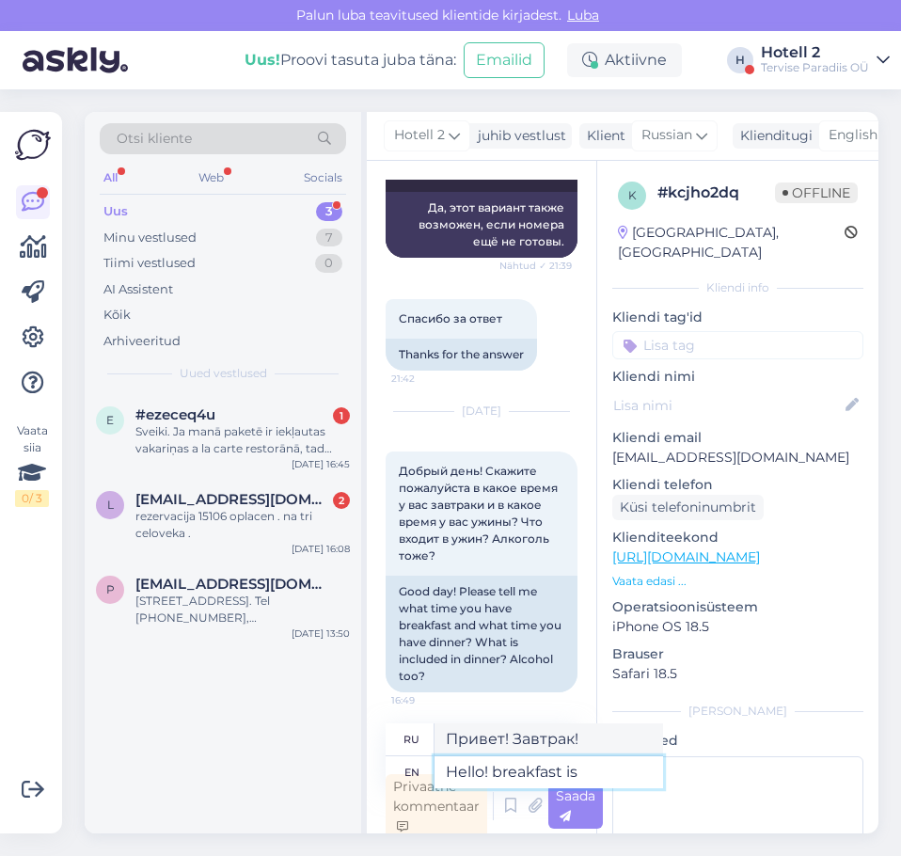
type textarea "Hello! breakfast is"
type textarea "Привет! Завтрак есть"
type textarea "Hello! breakfast is from"
type textarea "Здравствуйте! Завтрак от"
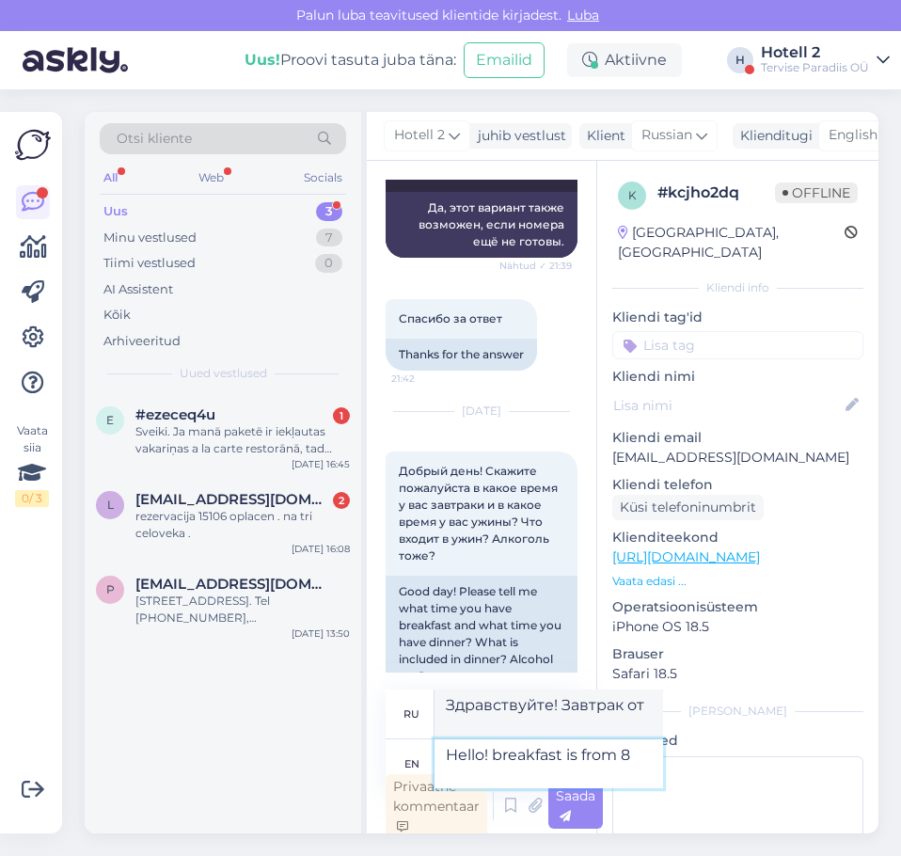
type textarea "Hello! breakfast is from 8 u"
type textarea "Здравствуйте! Завтрак с 8."
type textarea "Hello! breakfast is from 8 until"
type textarea "Здравствуйте! Завтрак с 8 до"
type textarea "Hello! breakfast is from 8 until 11"
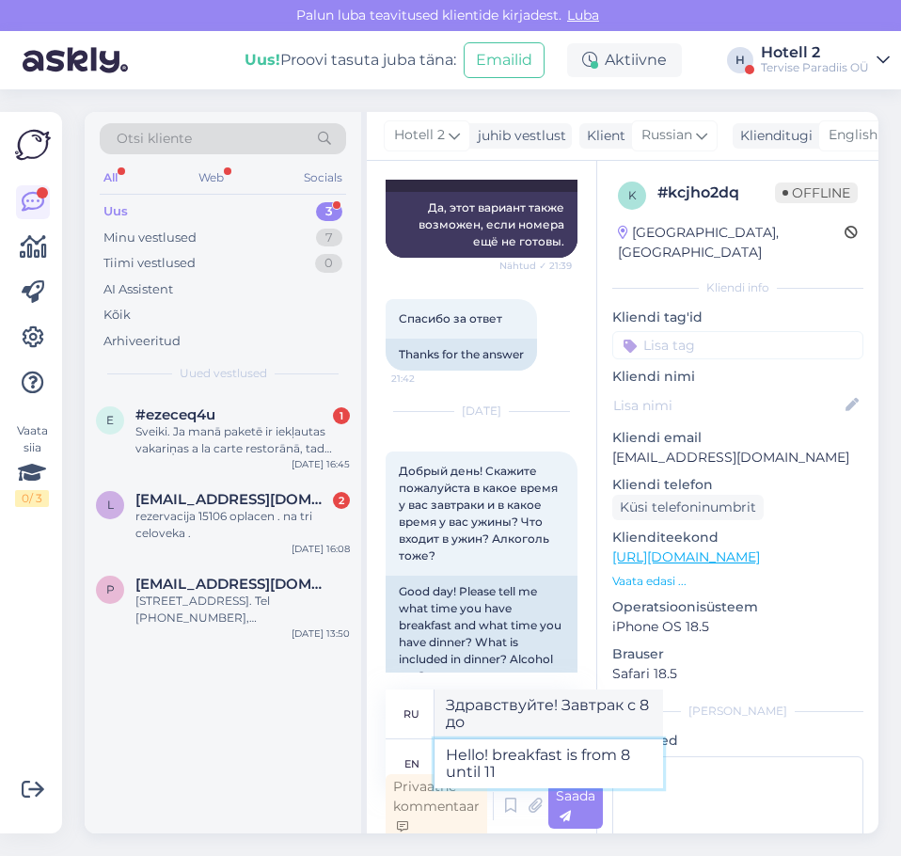
type textarea "Здравствуйте! Завтрак с 8 до 11."
type textarea "Hello! breakfast is from 8 until 11 and"
type textarea "Здравствуйте! Завтрак с 8 до 11 и"
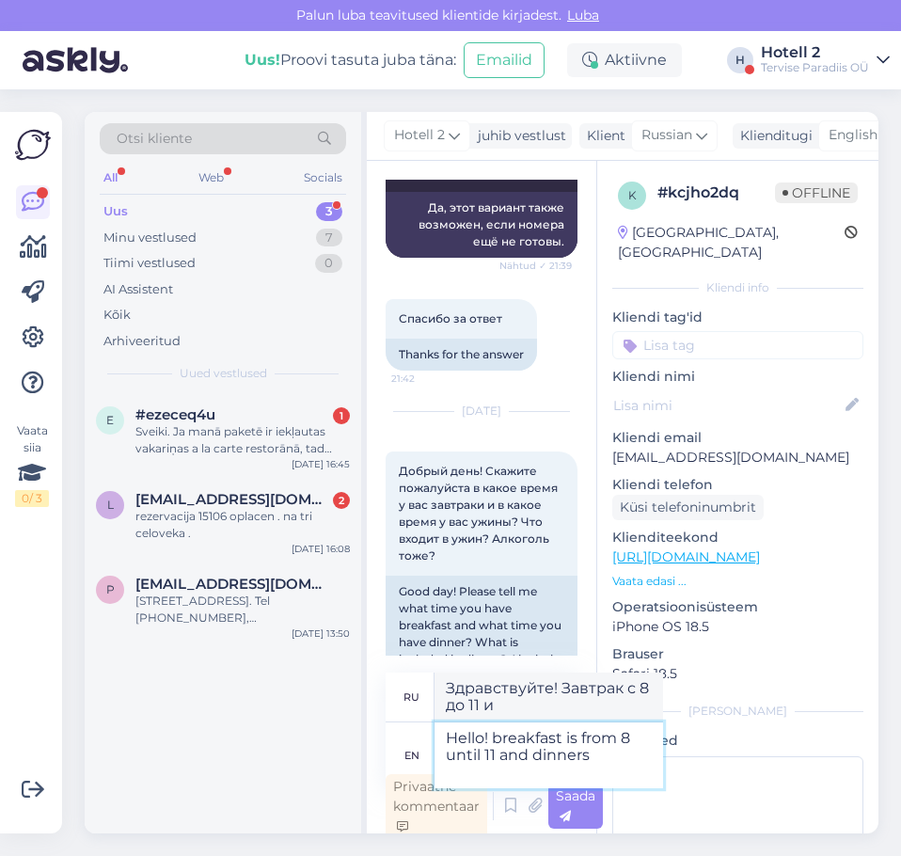
type textarea "Hello! breakfast is from 8 until 11 and dinners"
type textarea "Здравствуйте! Завтрак с 8 до 11, ужин"
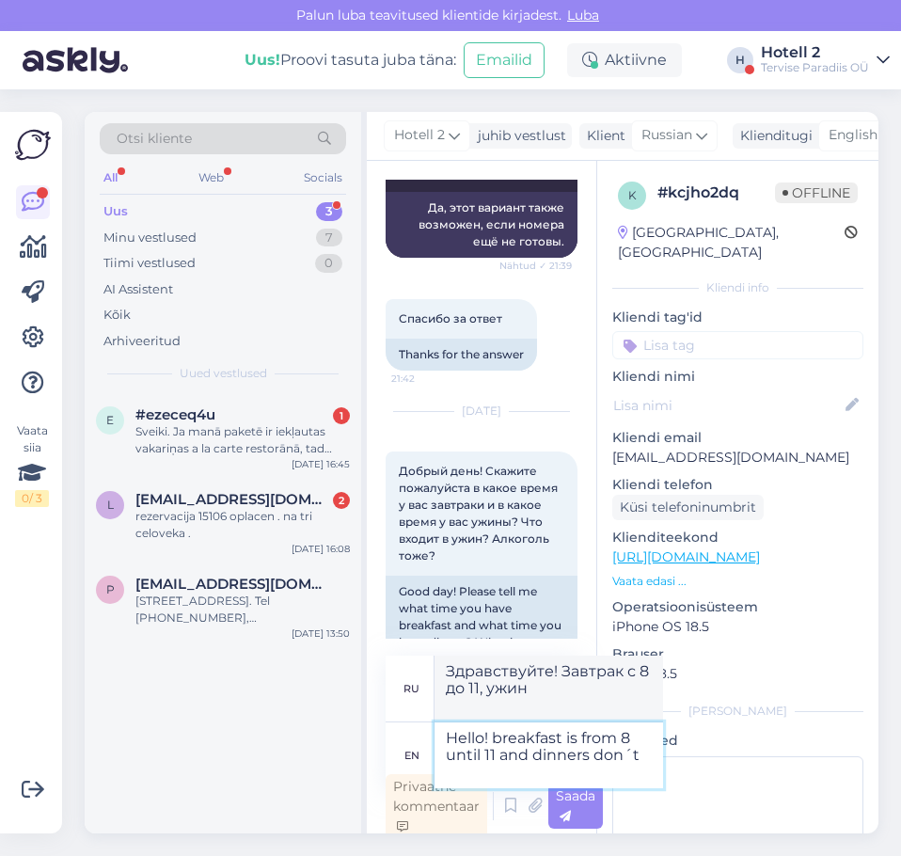
type textarea "Hello! breakfast is from 8 until 11 and dinners don´t"
type textarea "Здравствуйте! Завтрак с 8 до 11, а ужины не подаются."
type textarea "Hello! breakfast is from 8 until 11 and dinners don´t include"
type textarea "Здравствуйте! Завтрак подается с 8 до 11, ужины не включены."
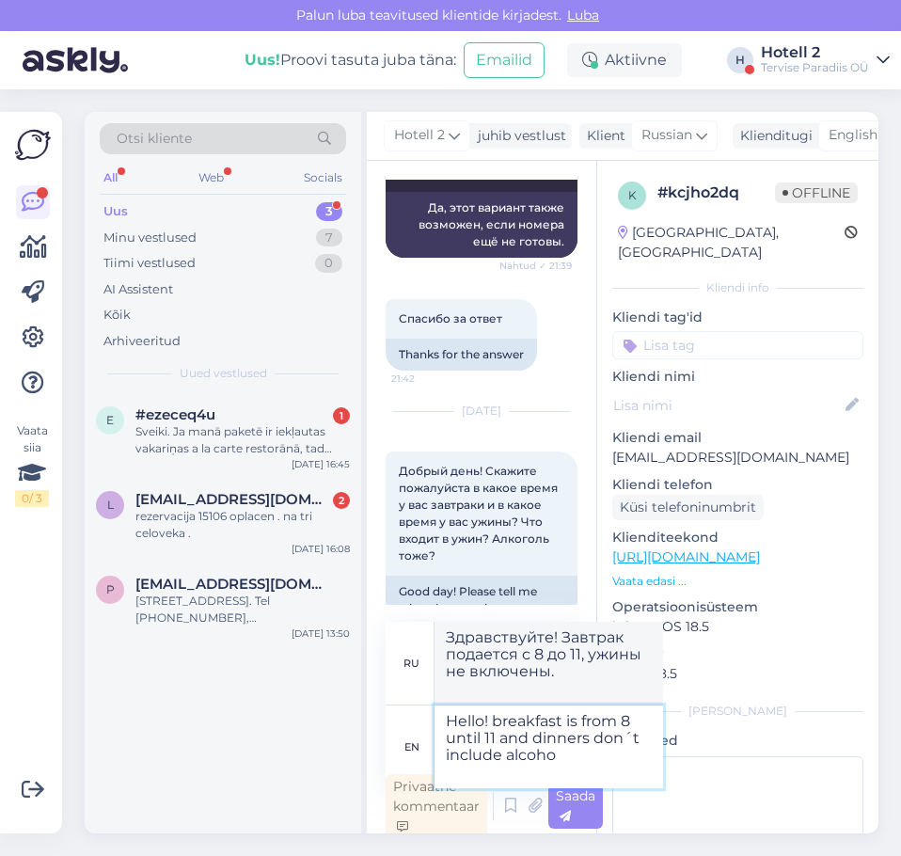
type textarea "Hello! breakfast is from 8 until 11 and dinners don´t include alcohol"
type textarea "Здравствуйте! Завтрак подается с 8 до 11, а ужины не включают алкоголь."
type textarea "Hello! breakfast is from 8 until 11 and dinners don´t include alcohol"
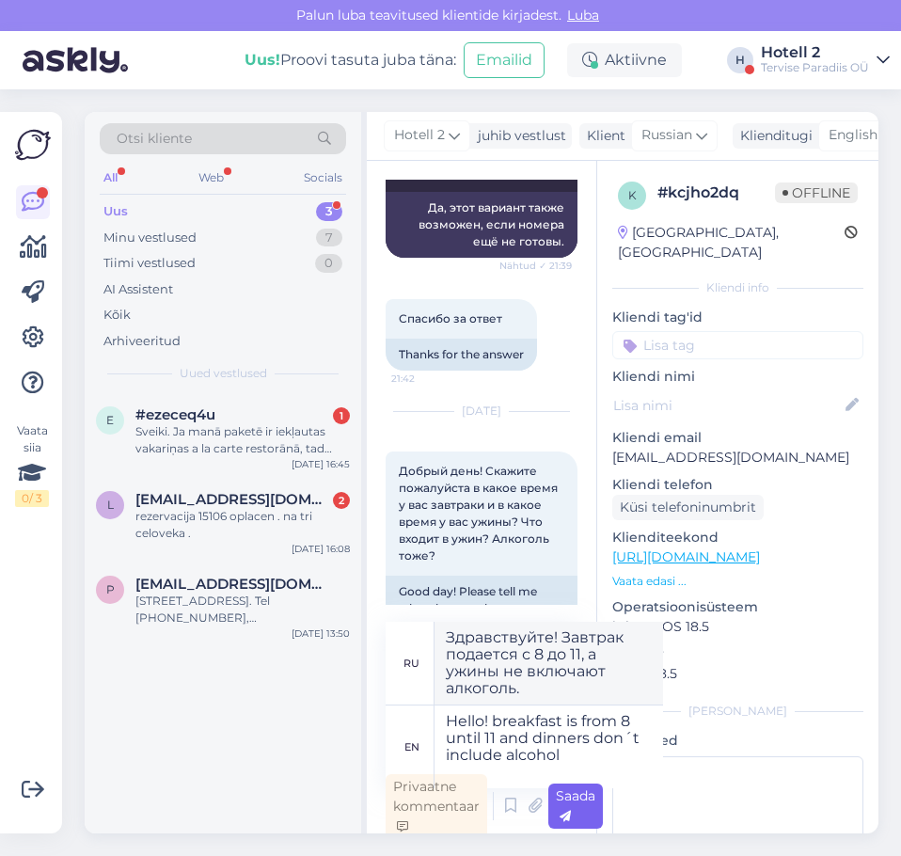
click at [588, 810] on div "Saada" at bounding box center [575, 806] width 55 height 45
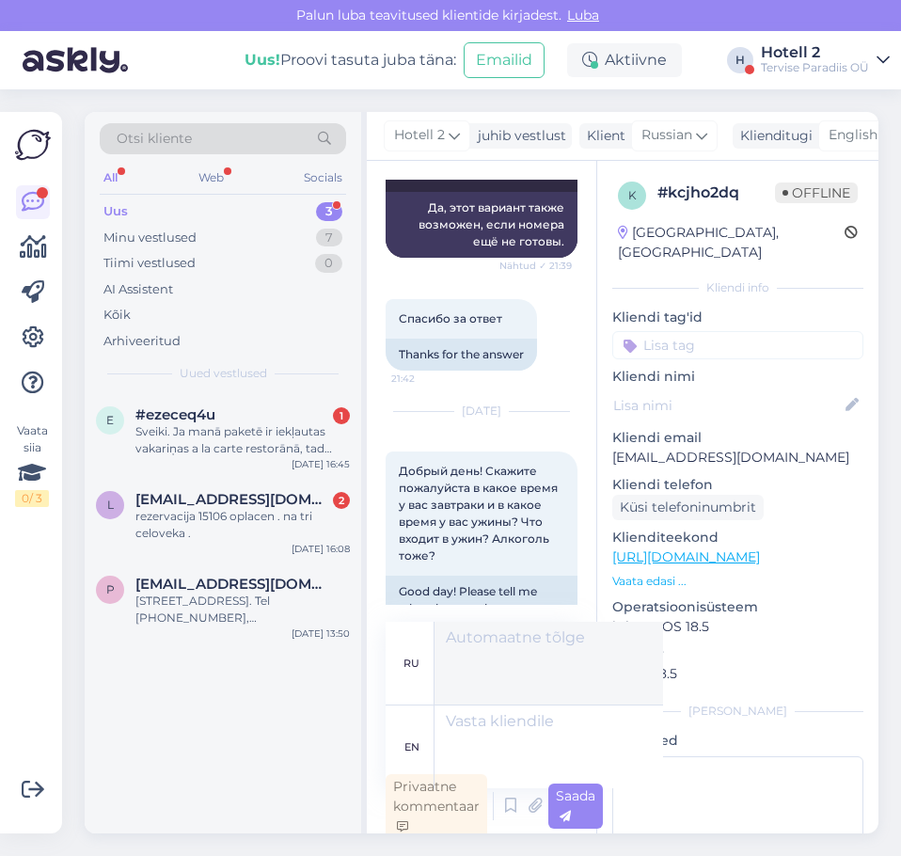
scroll to position [6, 0]
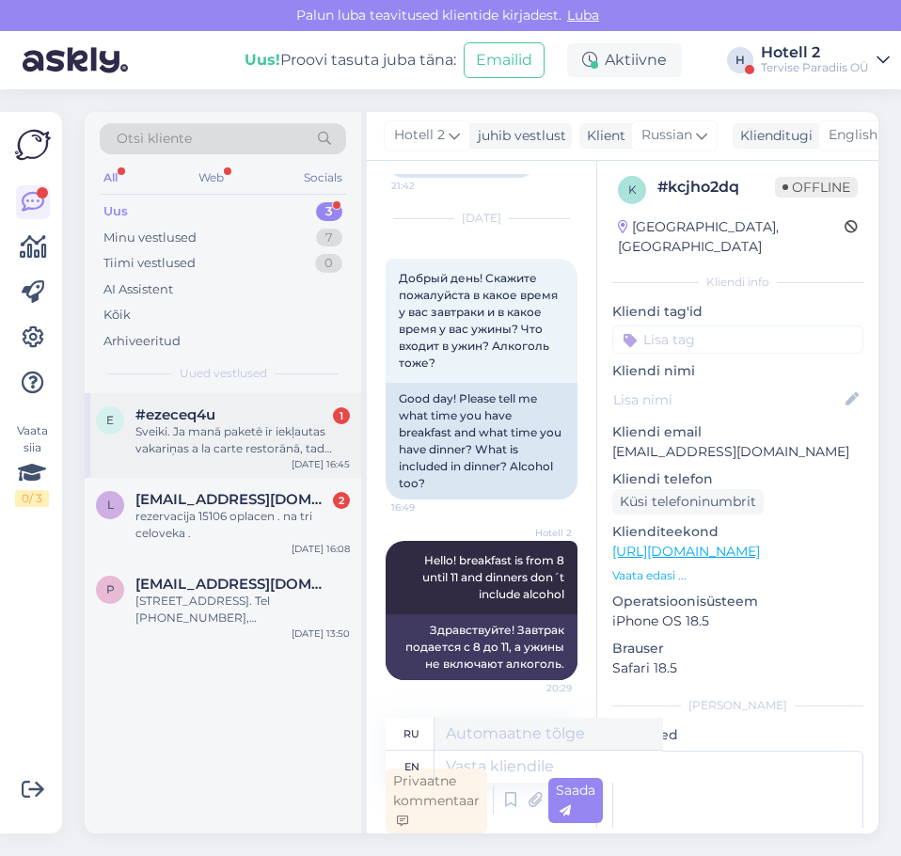
click at [215, 433] on div "Sveiki. Ja manā paketē ir iekļautas vakariņas a la carte restorānā, tad papildu…" at bounding box center [242, 440] width 215 height 34
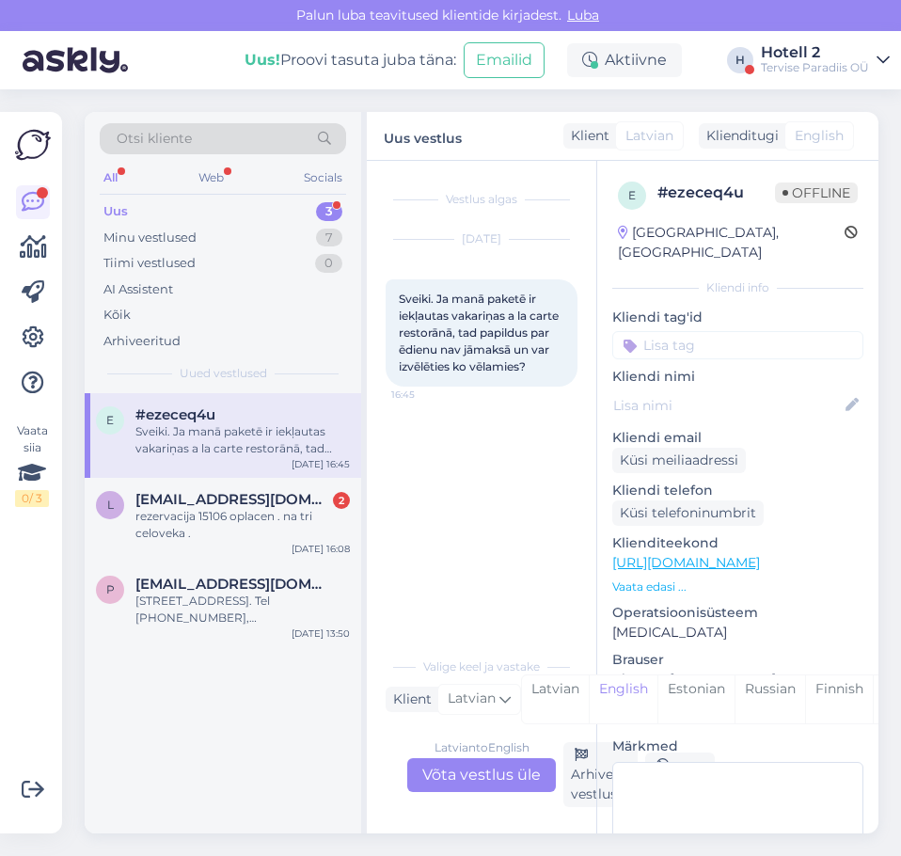
click at [476, 768] on div "Latvian to English Võta vestlus üle" at bounding box center [481, 775] width 149 height 34
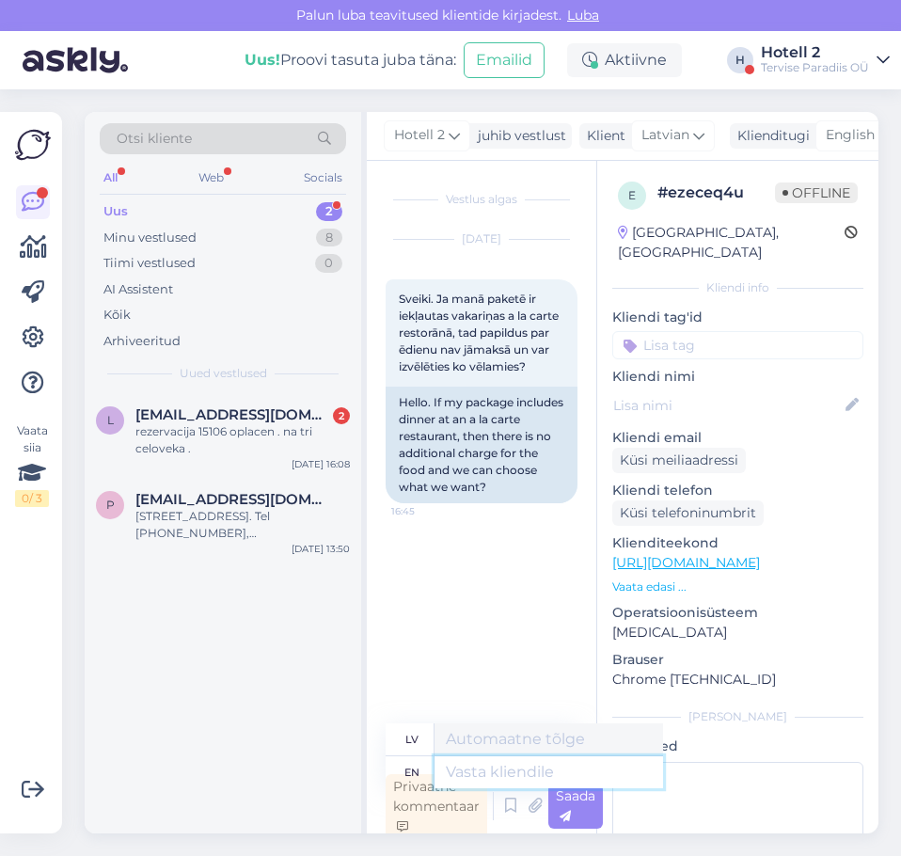
click at [476, 768] on textarea at bounding box center [549, 772] width 229 height 32
type textarea "Hello!"
type textarea "Sveiki!"
type textarea "Hello! [MEDICAL_DATA]"
type textarea "Sveiki! [MEDICAL_DATA]"
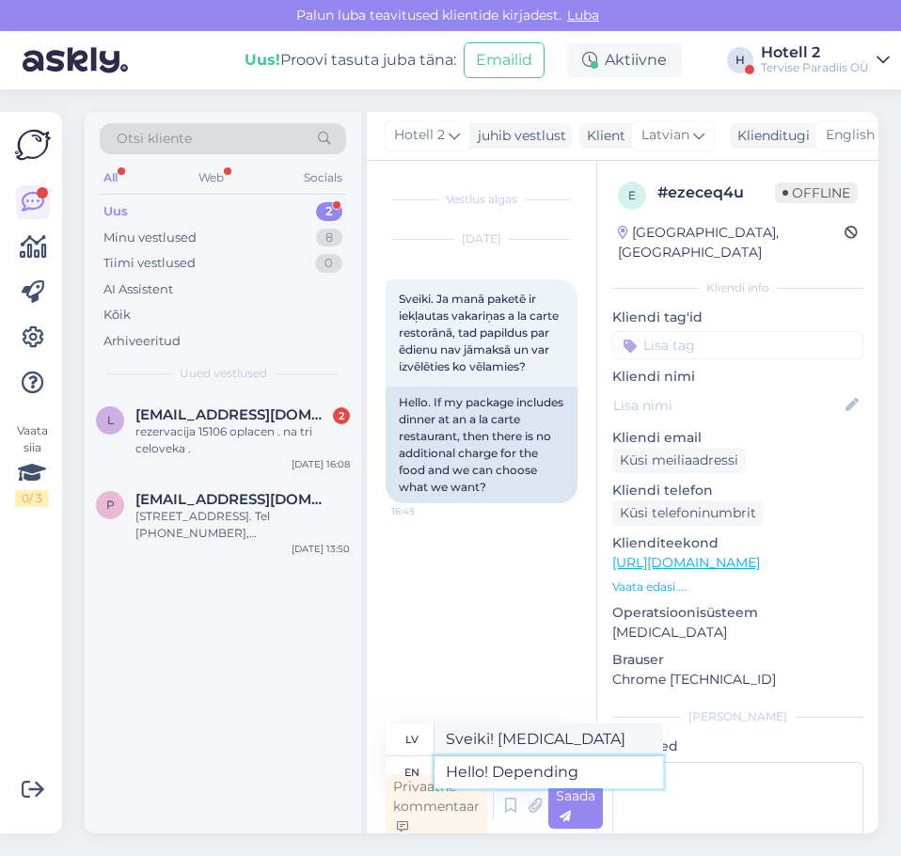
type textarea "Hello! Depending"
type textarea "Sveiki! Atkarībā"
type textarea "Hello! Depending on"
type textarea "Sveiki! Atkarībā no"
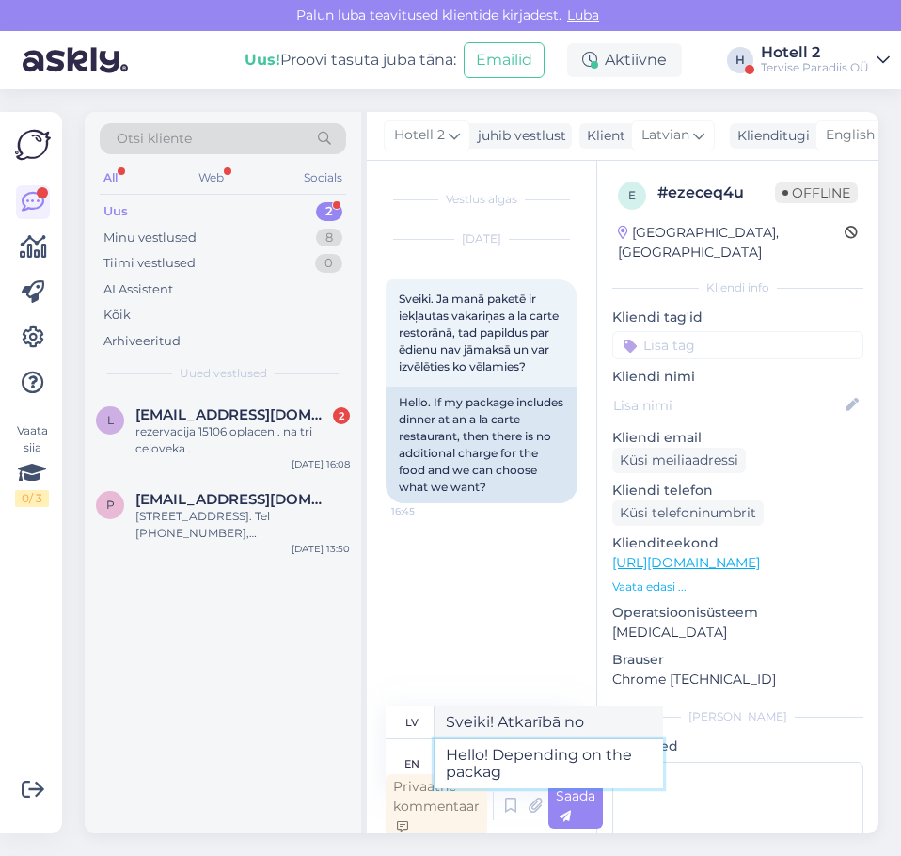
type textarea "Hello! Depending on the package"
type textarea "Sveiki! Atkarībā no iepakojuma"
type textarea "Hello! Depending on the package"
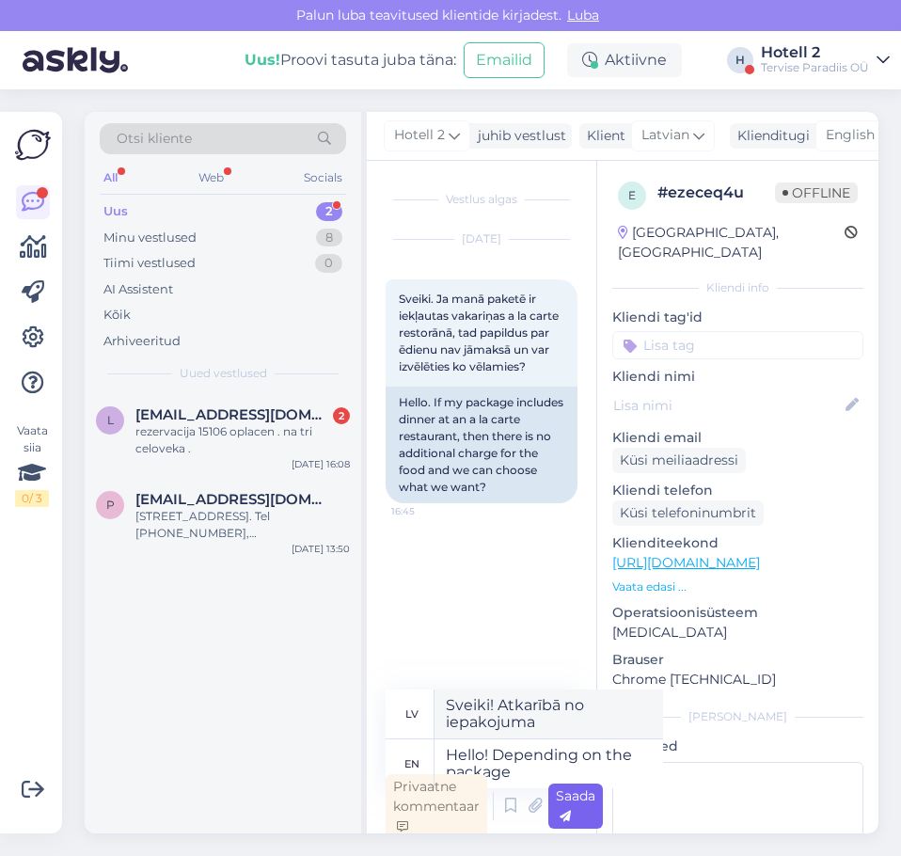
click at [567, 799] on span "Saada" at bounding box center [576, 805] width 40 height 37
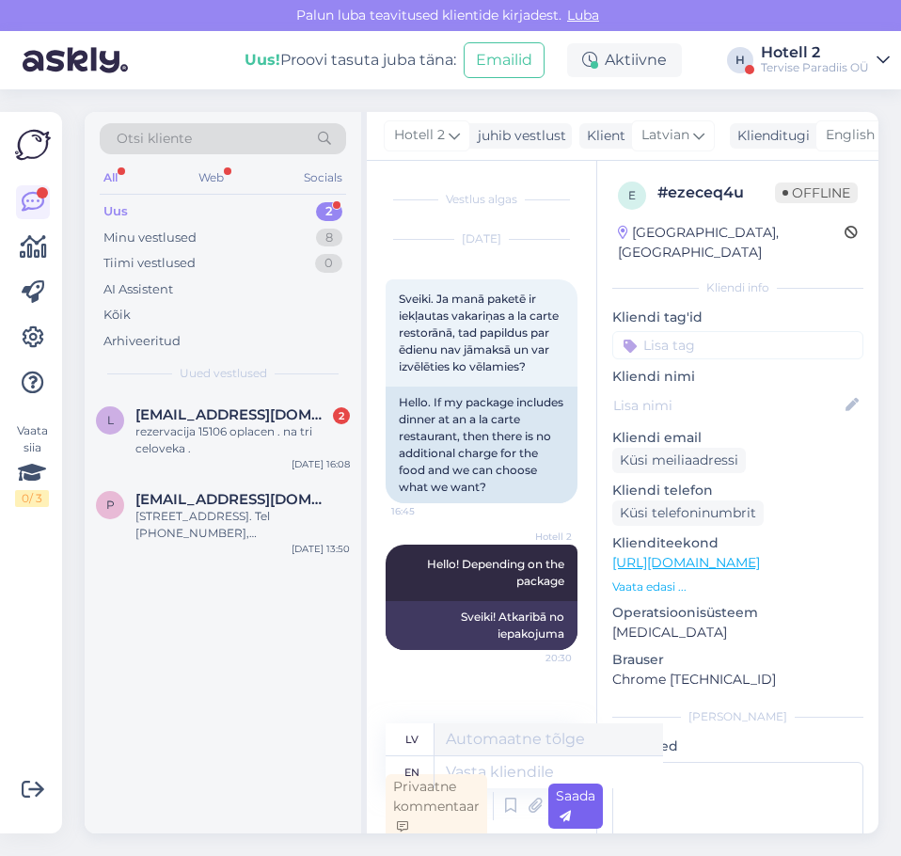
scroll to position [6, 0]
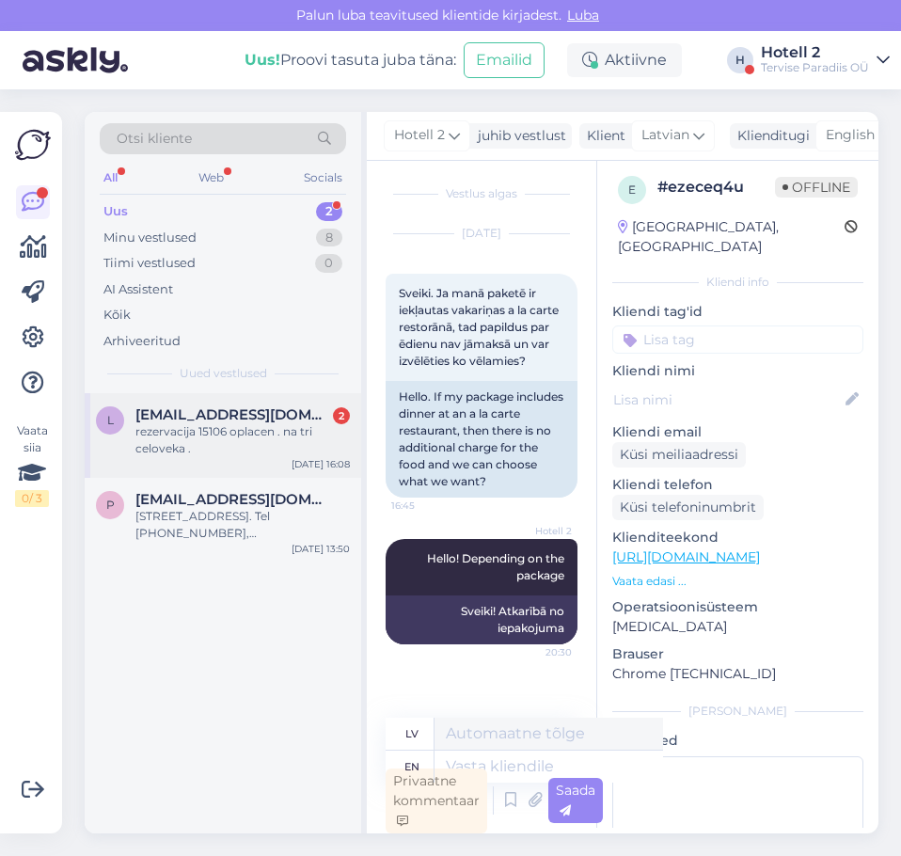
click at [308, 407] on div "[EMAIL_ADDRESS][DOMAIN_NAME] 2" at bounding box center [242, 414] width 215 height 17
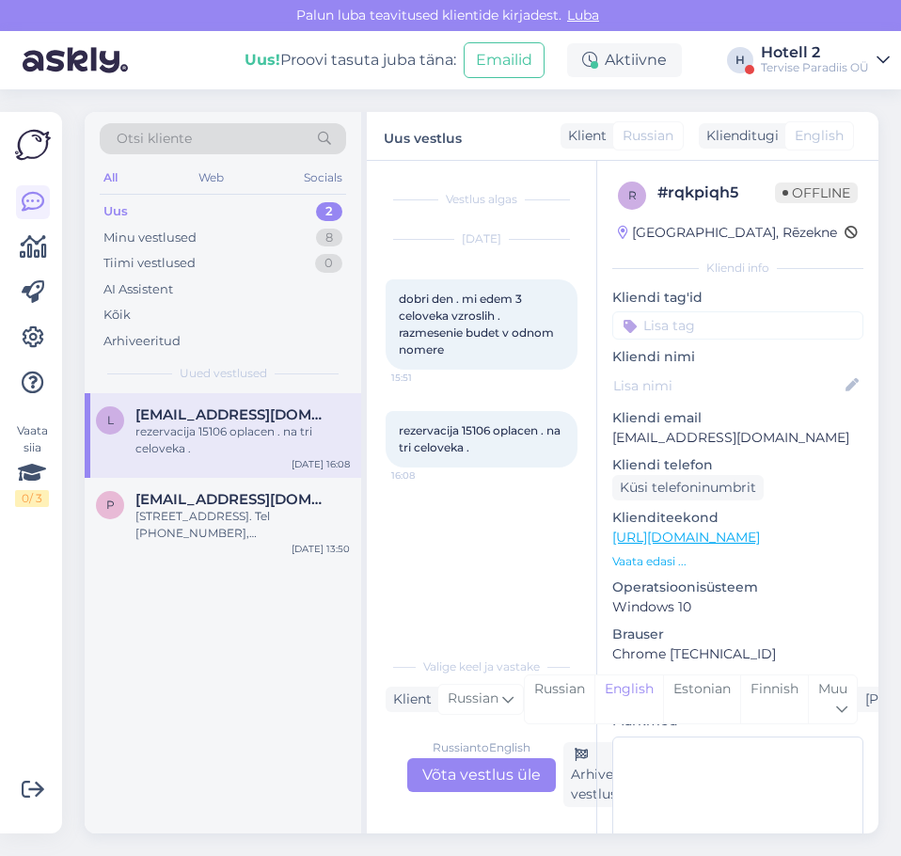
click at [487, 763] on div "Russian to English Võta vestlus üle" at bounding box center [481, 775] width 149 height 34
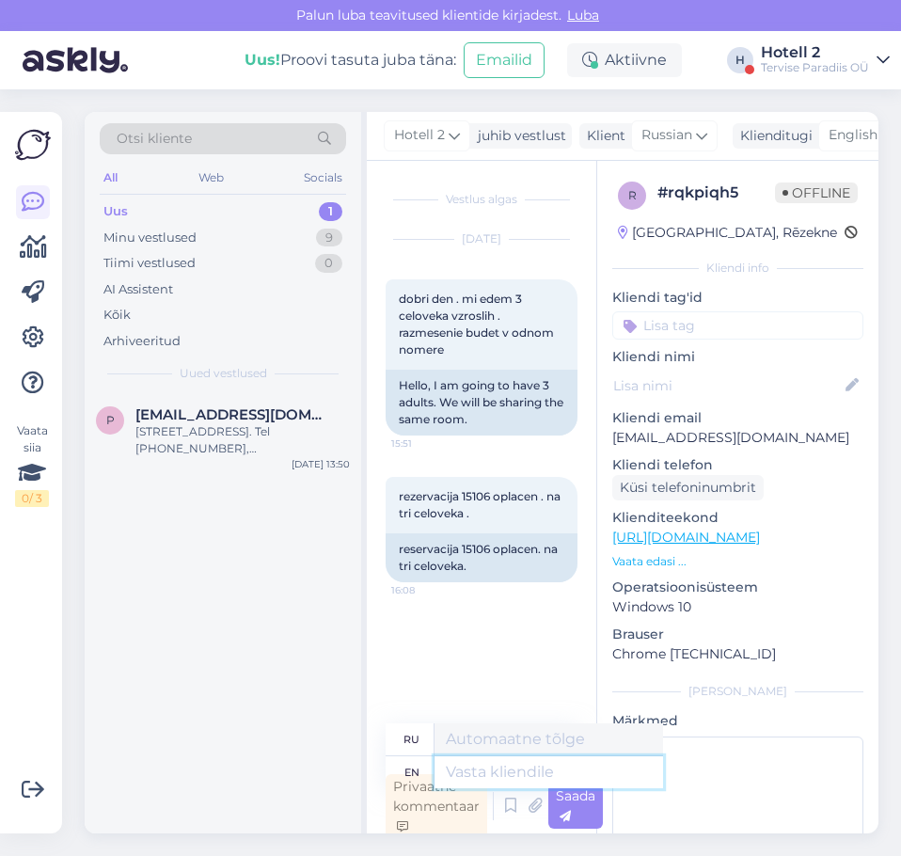
click at [471, 765] on textarea at bounding box center [549, 772] width 229 height 32
type textarea "Hello!"
type textarea "Привет!"
type textarea "Hello! Please"
type textarea "Здравствуйте! Пожалуйста."
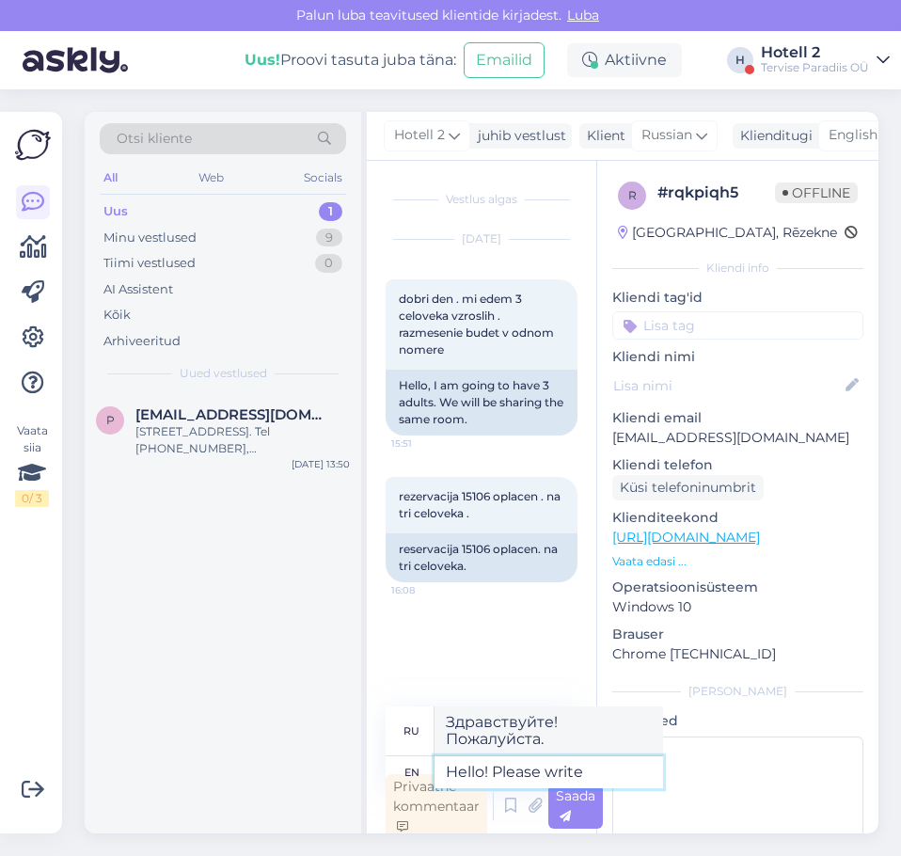
type textarea "Hello! Please write"
type textarea "Здравствуйте! Пожалуйста, напишите."
type textarea "Hello! Please write us an"
type textarea "Здравствуйте! Пожалуйста, напишите нам."
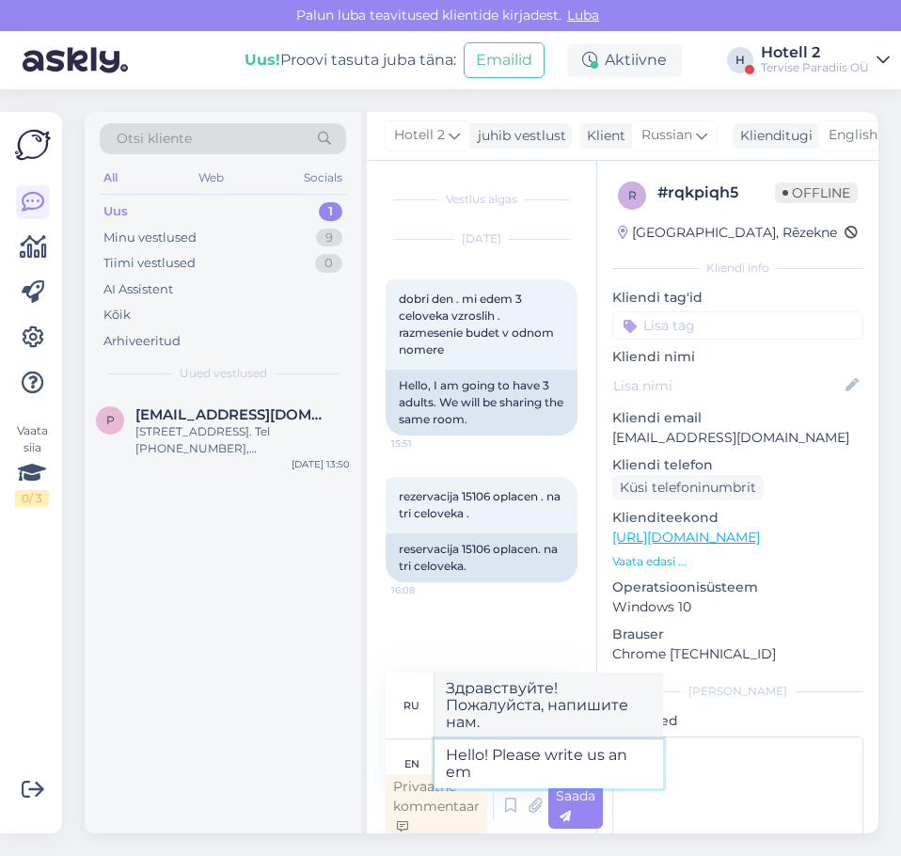
type textarea "Hello! Please write us an ema"
type textarea "Здравствуйте! Пожалуйста, напишите нам электронное письмо."
type textarea "Hello! Please write us an email -"
type textarea "Здравствуйте! Пожалуйста, напишите нам письмо."
type textarea "Hello! Please write us an email - [EMAIL_ADDRESS][DOMAIN_NAME]"
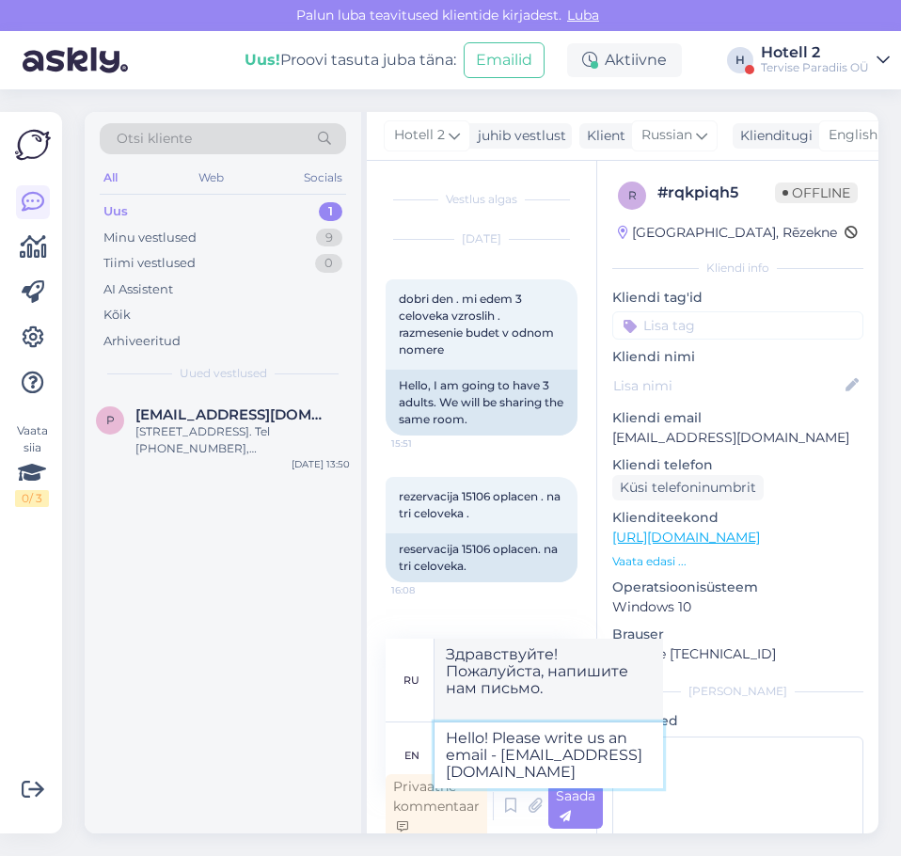
type textarea "Здравствуйте! Напишите нам письмо на [EMAIL_ADDRESS][DOMAIN_NAME]"
type textarea "Hello! Please write us an email - [EMAIL_ADDRESS][DOMAIN_NAME]"
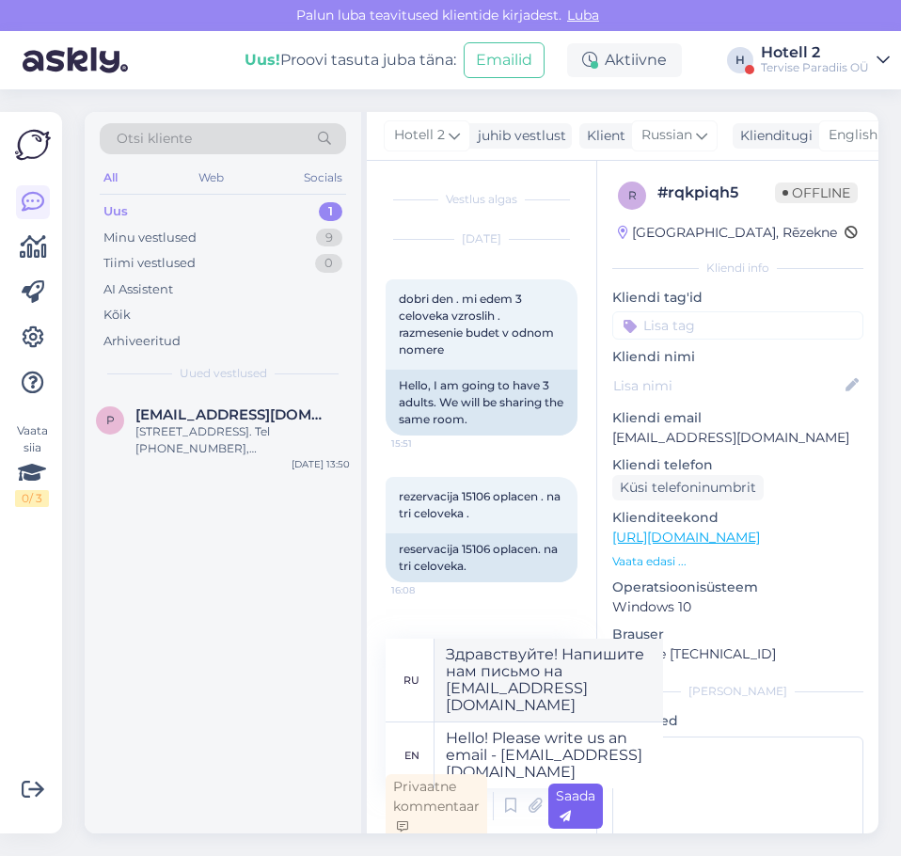
click at [585, 812] on div "Saada" at bounding box center [575, 806] width 55 height 45
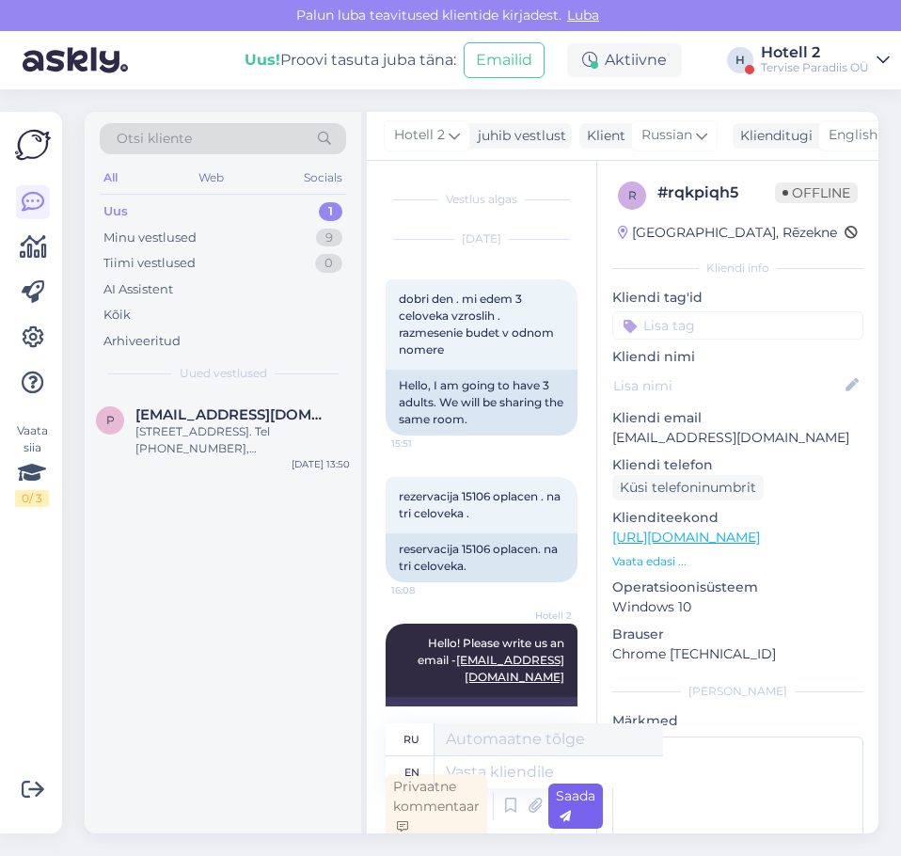
scroll to position [6, 0]
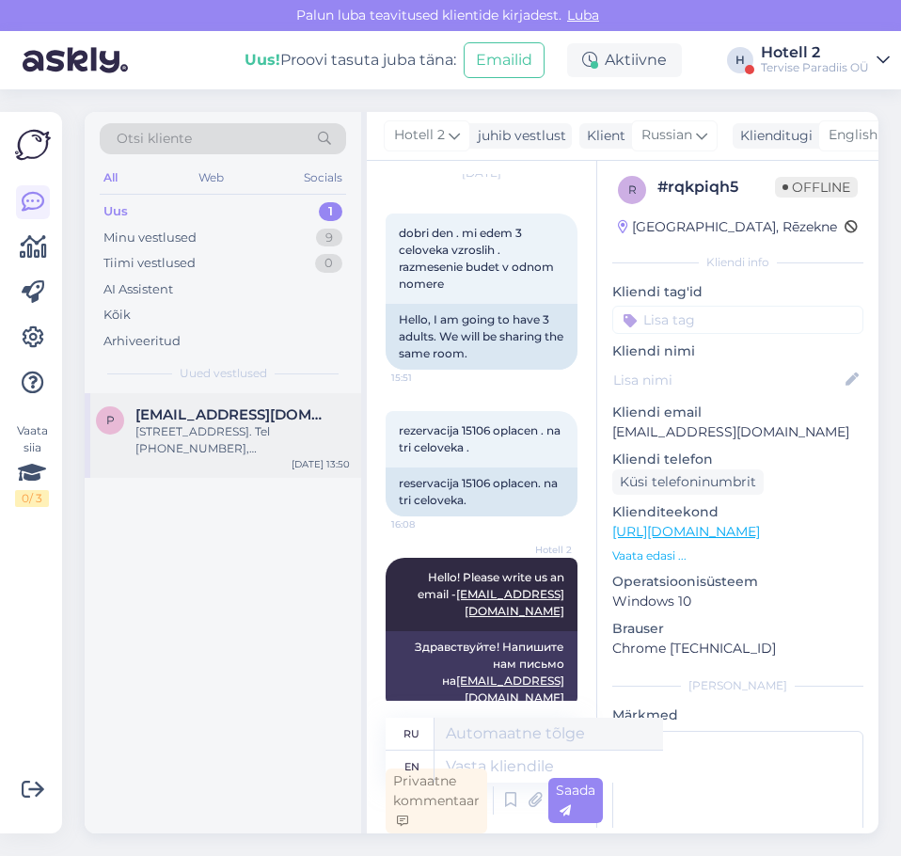
click at [239, 438] on div "[STREET_ADDRESS]. Tel [PHONE_NUMBER], [PERSON_NAME]." at bounding box center [242, 440] width 215 height 34
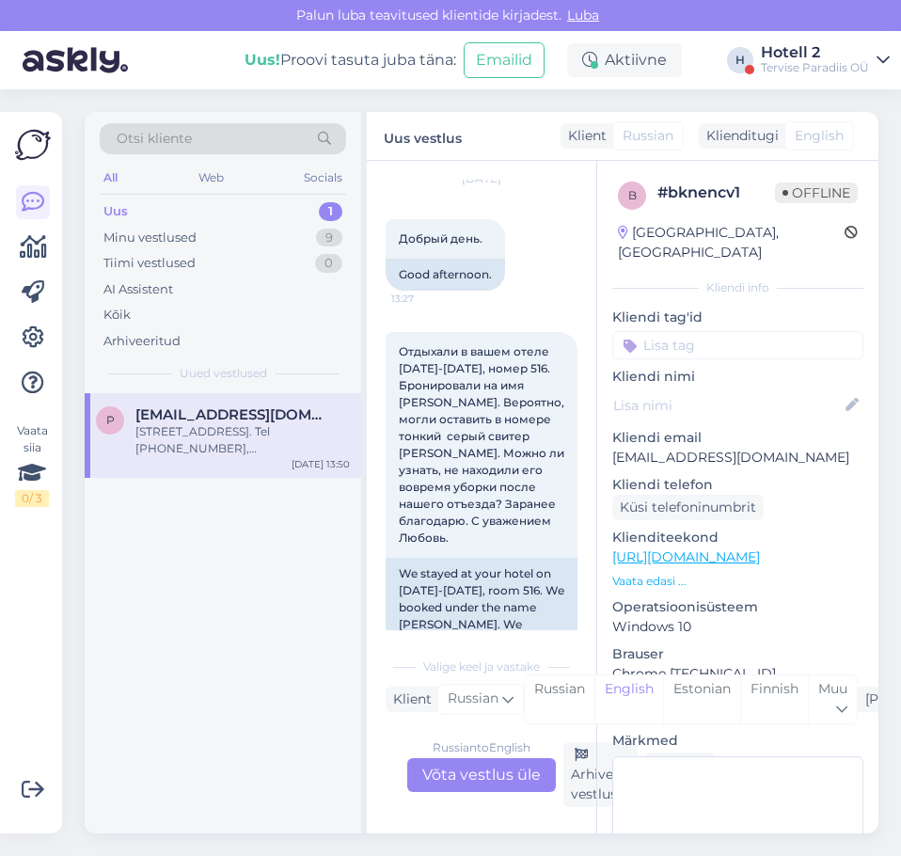
scroll to position [0, 0]
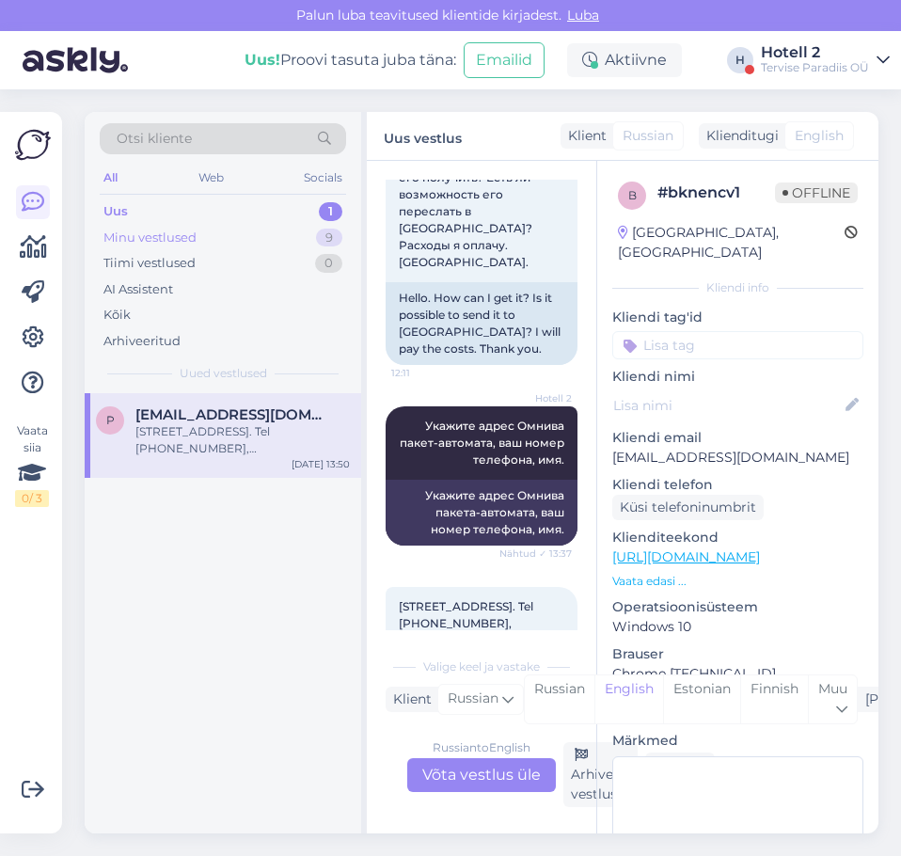
click at [248, 238] on div "Minu vestlused 9" at bounding box center [223, 238] width 246 height 26
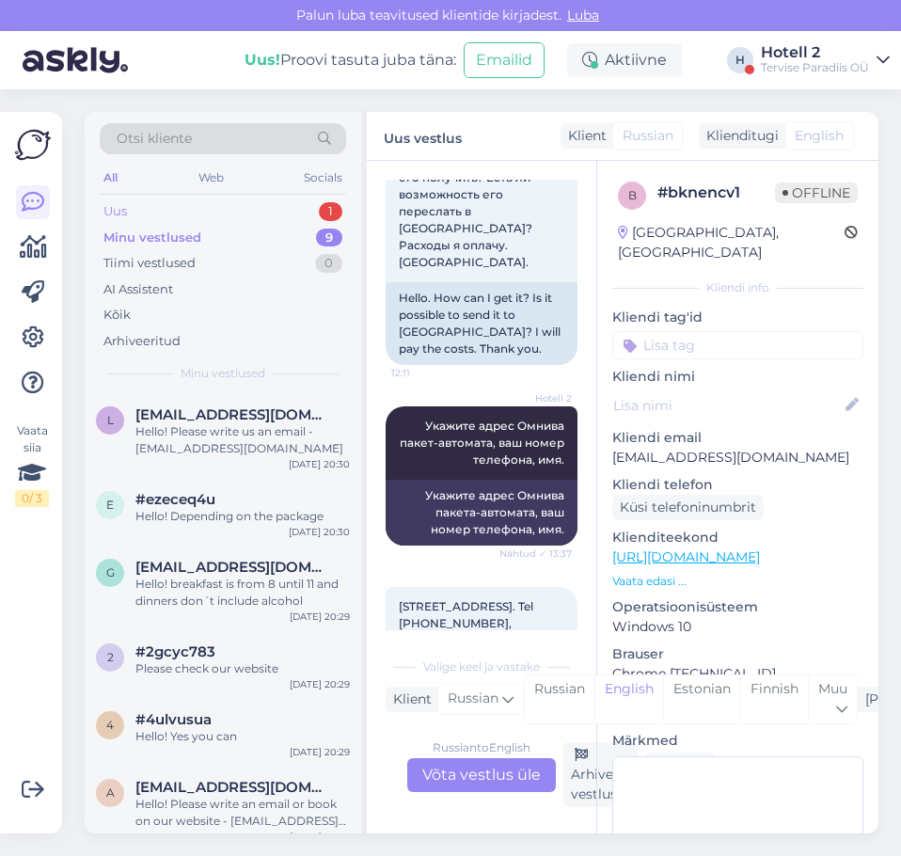
click at [260, 201] on div "Uus 1" at bounding box center [223, 212] width 246 height 26
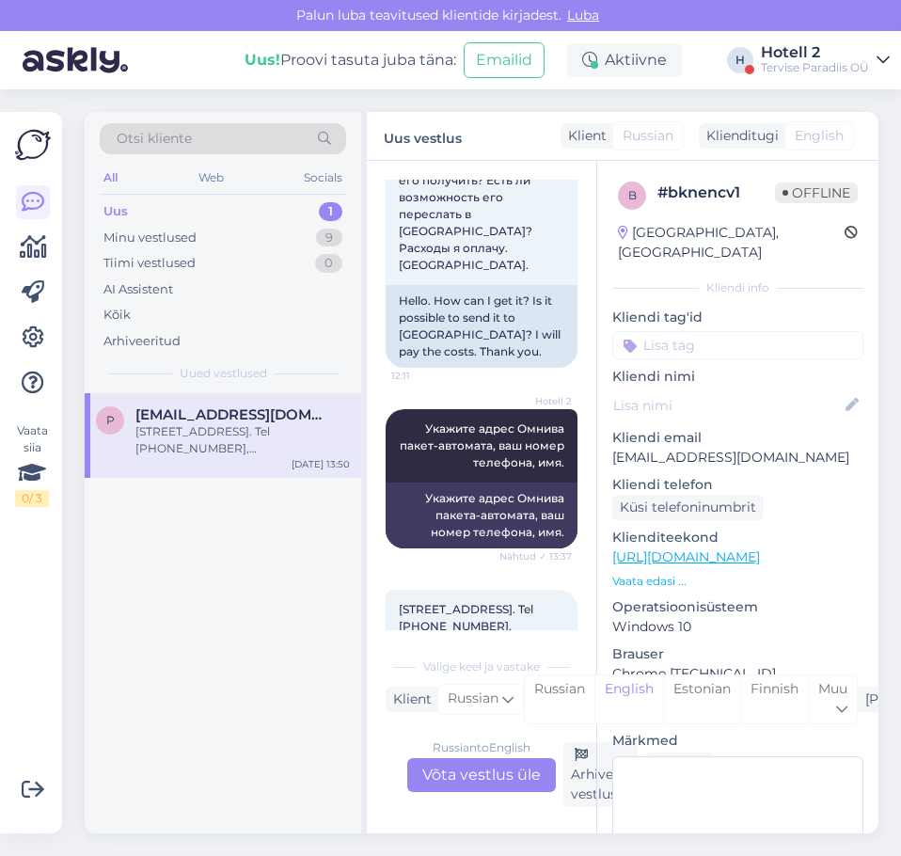
scroll to position [1216, 0]
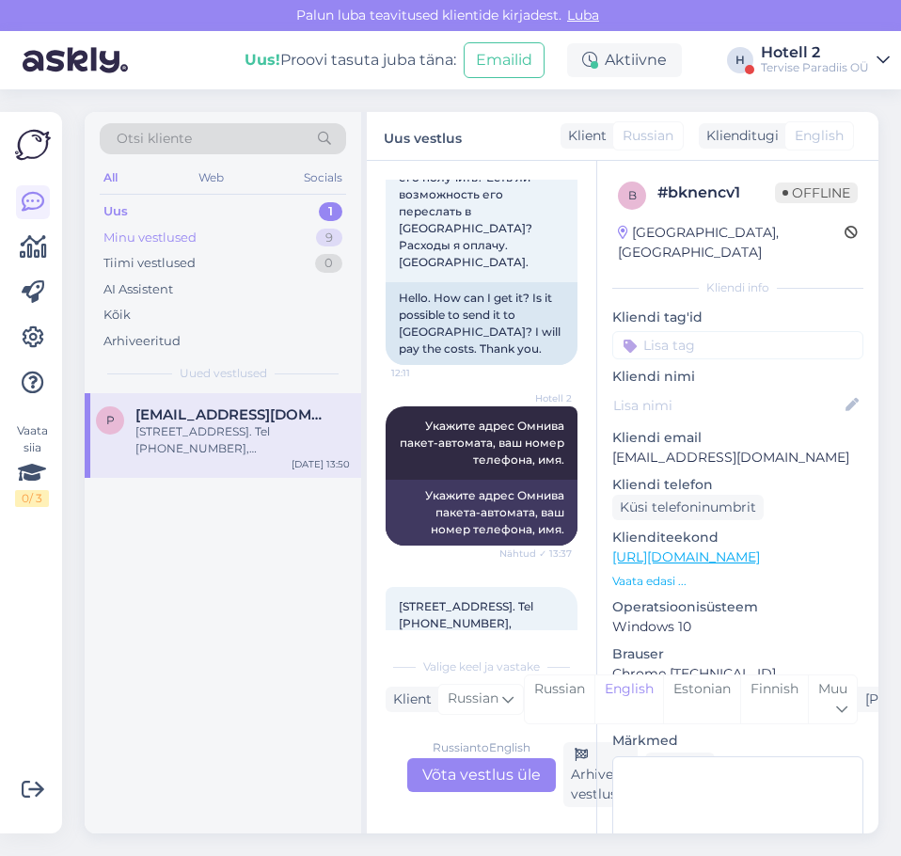
click at [250, 240] on div "Minu vestlused 9" at bounding box center [223, 238] width 246 height 26
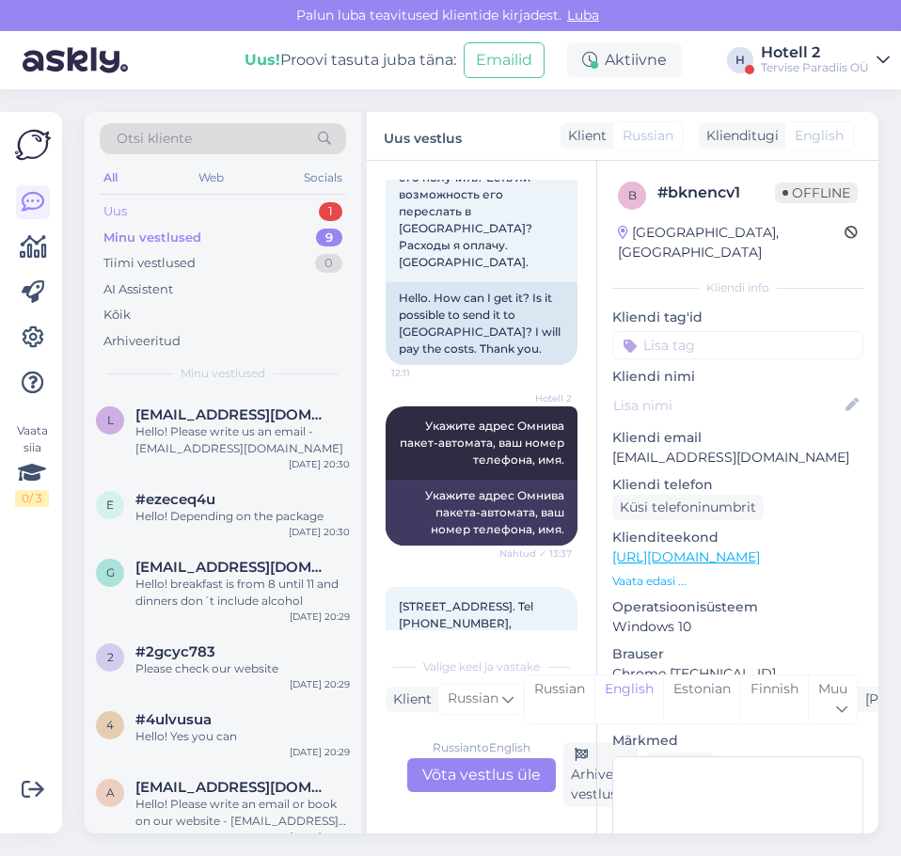
click at [269, 211] on div "Uus 1" at bounding box center [223, 212] width 246 height 26
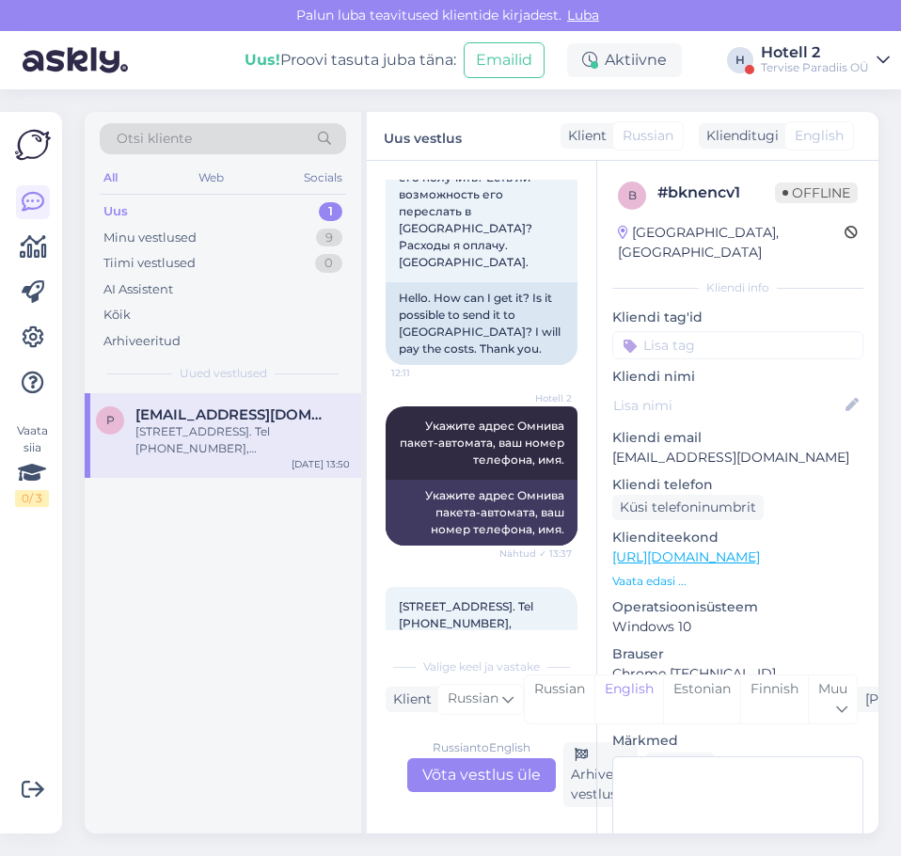
drag, startPoint x: 400, startPoint y: 556, endPoint x: 455, endPoint y: 594, distance: 67.1
click at [455, 594] on div "[STREET_ADDRESS]. Tel [PHONE_NUMBER], [PERSON_NAME]. 13:50" at bounding box center [482, 623] width 192 height 73
copy span "[STREET_ADDRESS]. Tel [PHONE_NUMBER], [PERSON_NAME]."
click at [279, 576] on div "p [EMAIL_ADDRESS][DOMAIN_NAME] [STREET_ADDRESS]. Tel [PHONE_NUMBER], [PERSON_NA…" at bounding box center [223, 613] width 277 height 440
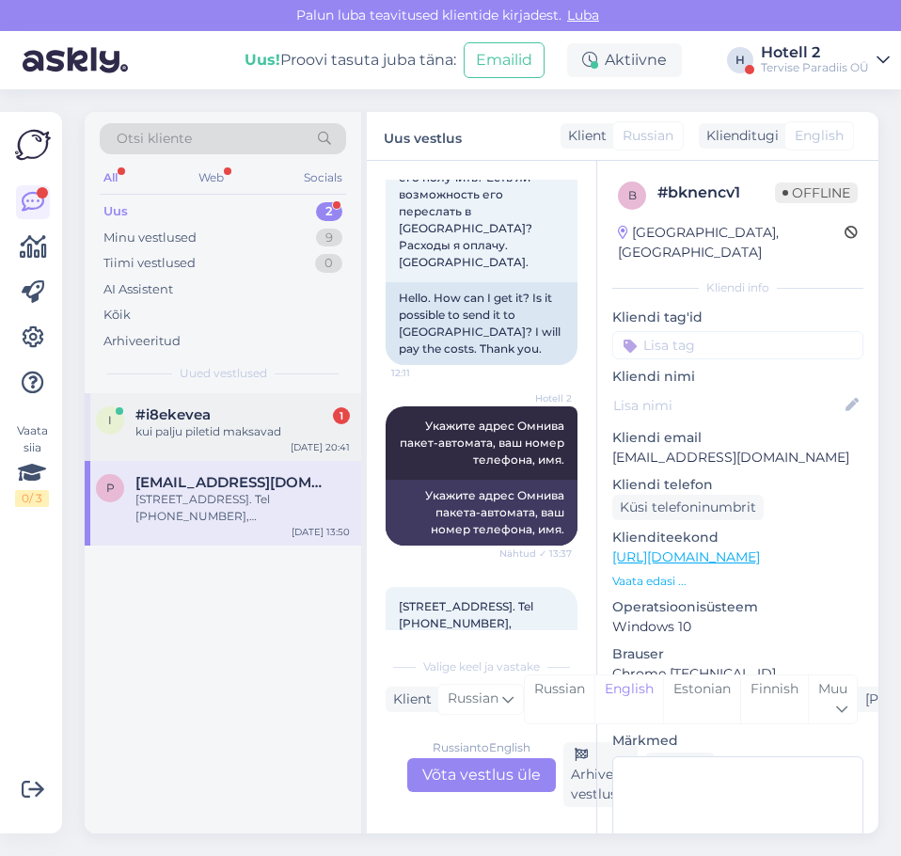
click at [227, 434] on div "kui palju piletid maksavad" at bounding box center [242, 431] width 215 height 17
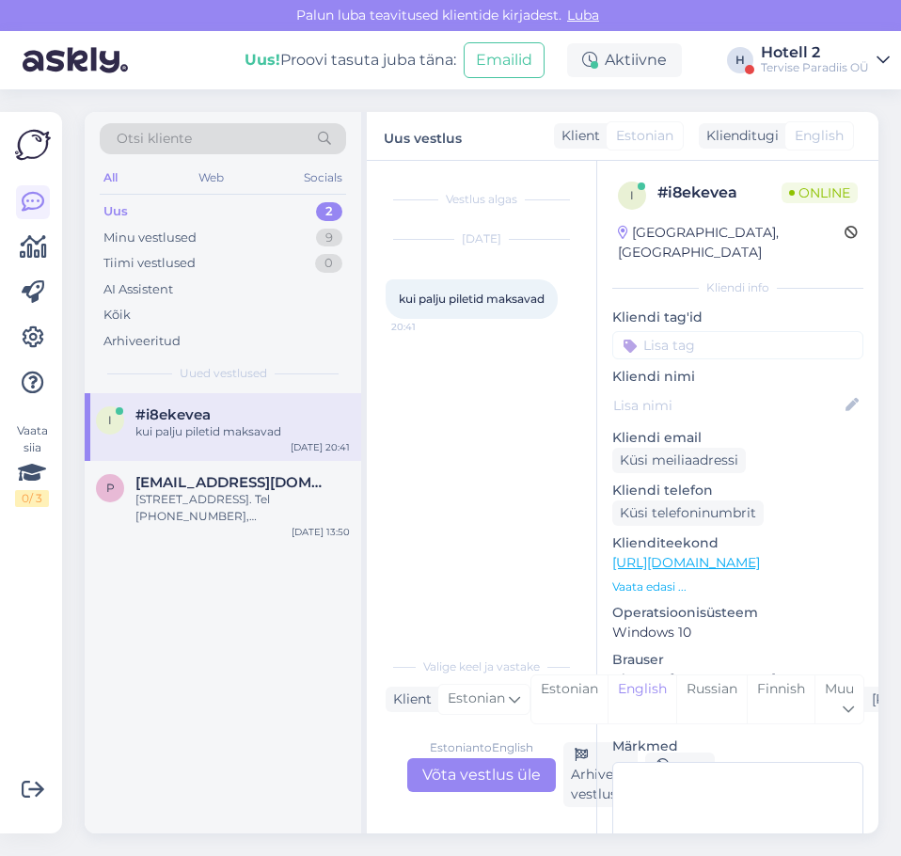
click at [493, 776] on div "Estonian to English Võta vestlus üle" at bounding box center [481, 775] width 149 height 34
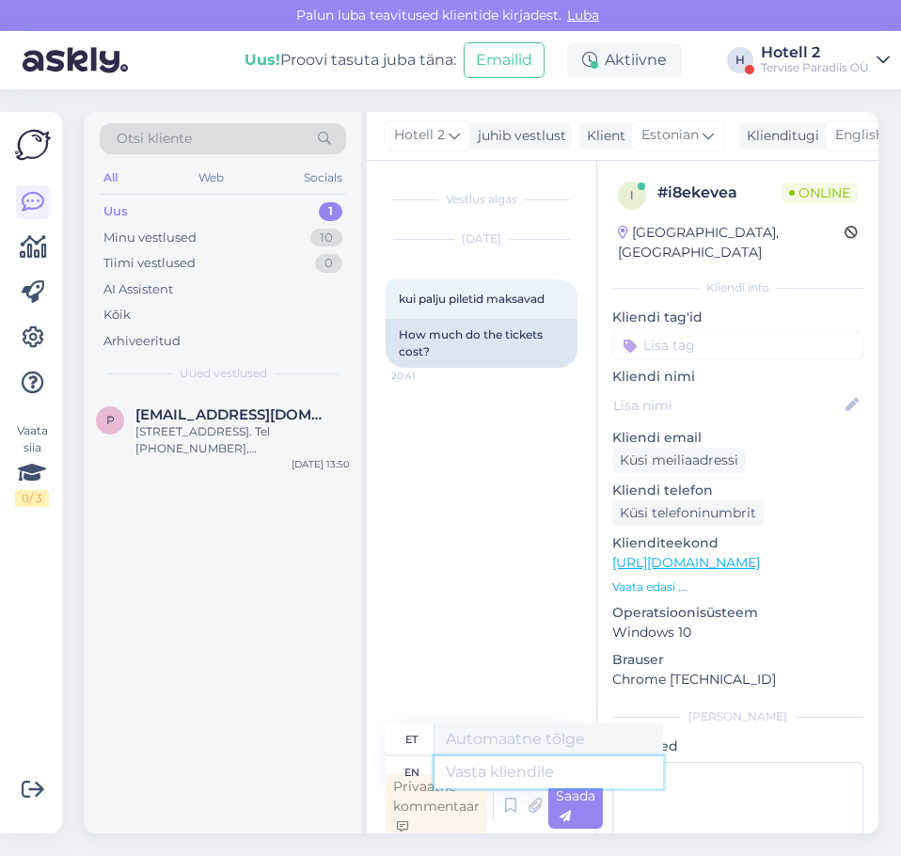
click at [493, 784] on textarea at bounding box center [549, 772] width 229 height 32
type textarea "Hello!"
type textarea "Tere!"
type textarea "Hello! Tickets"
type textarea "Tere! Piletid"
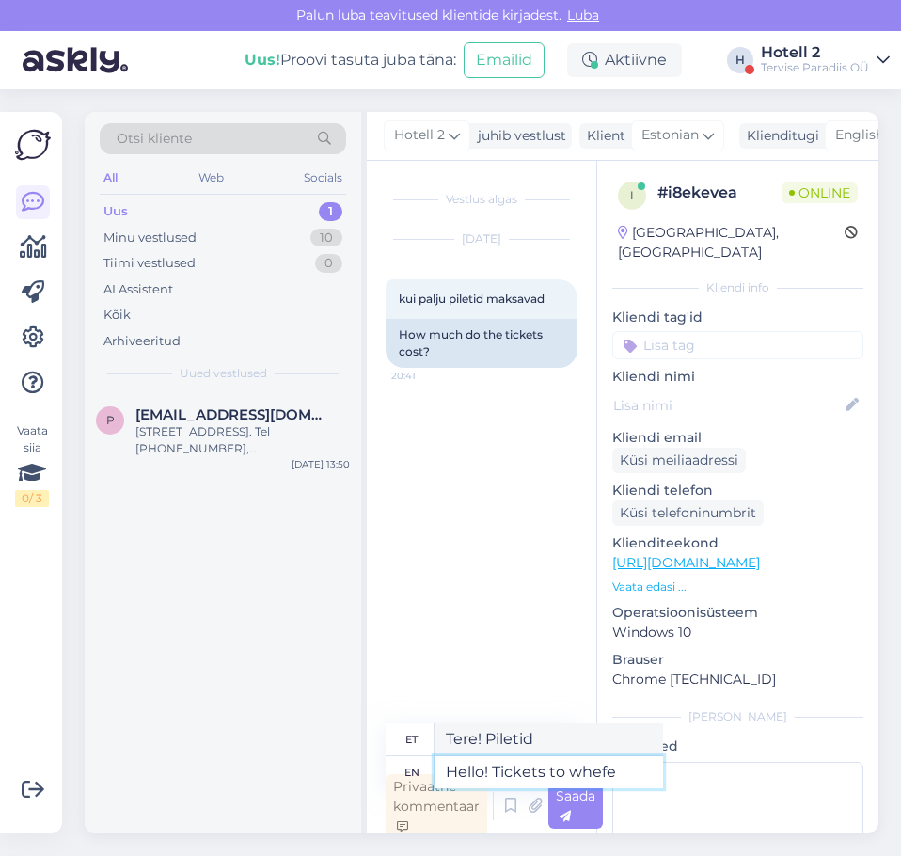
type textarea "Hello! Tickets to whef"
type textarea "Tere! Piletid whefe'ile"
type textarea "Hello! Tickets to where?"
type textarea "Tere! Kuhu piletid?"
type textarea "Hello! Tickets to where?"
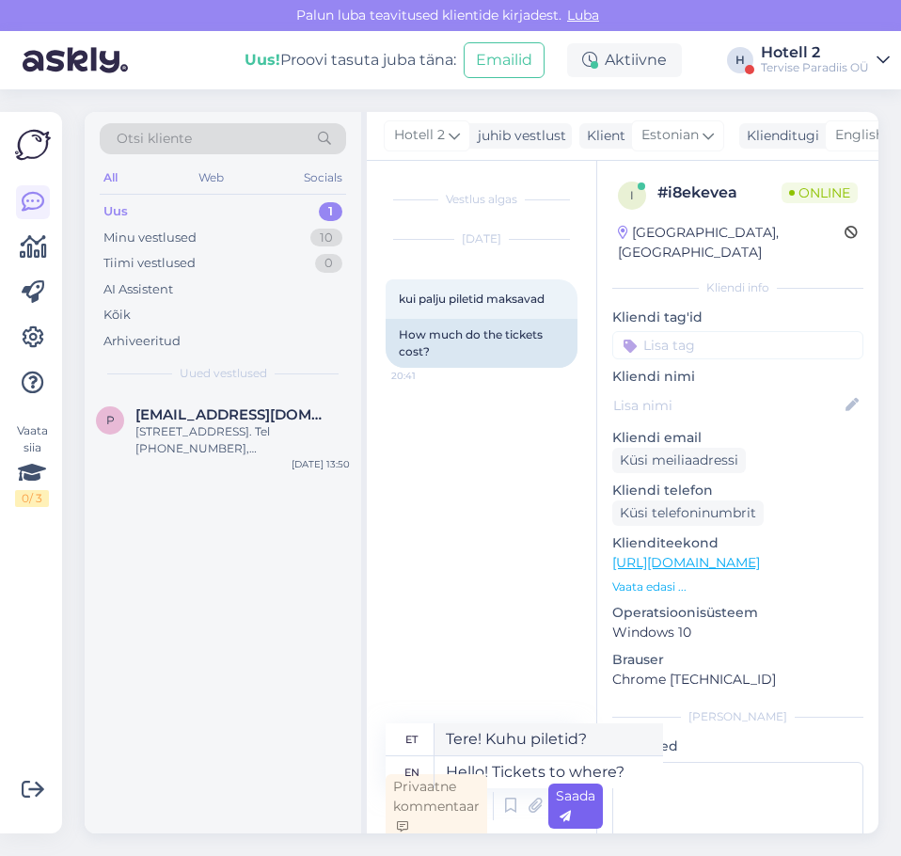
click at [592, 819] on div "Saada" at bounding box center [575, 806] width 55 height 45
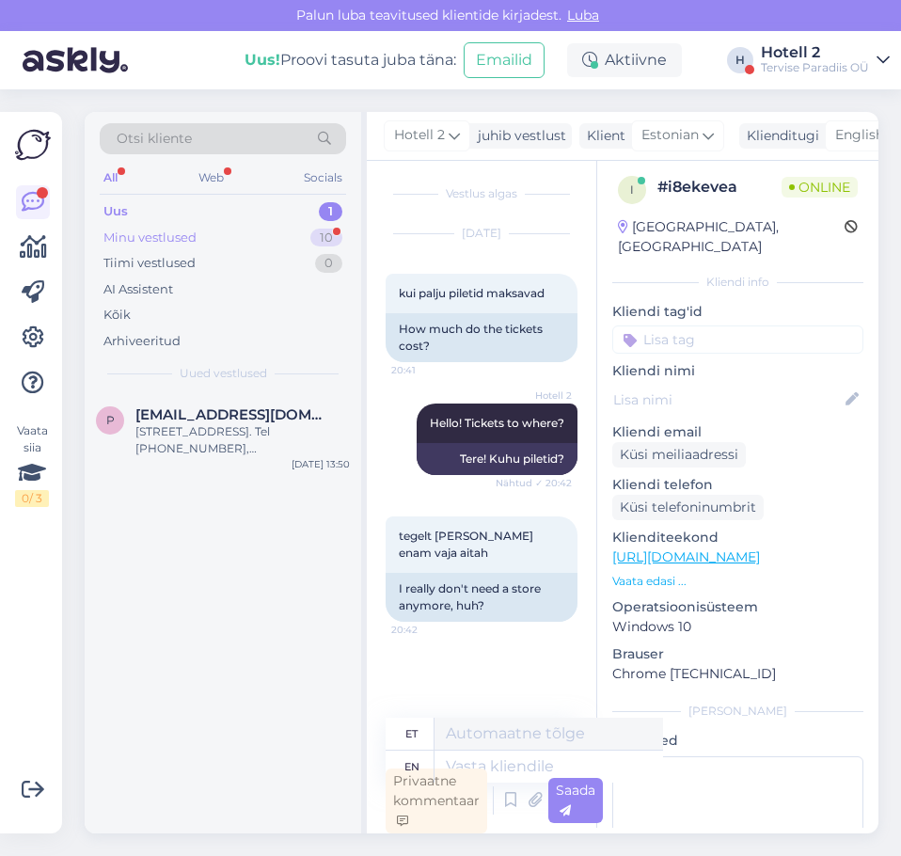
click at [283, 237] on div "Minu vestlused 10" at bounding box center [223, 238] width 246 height 26
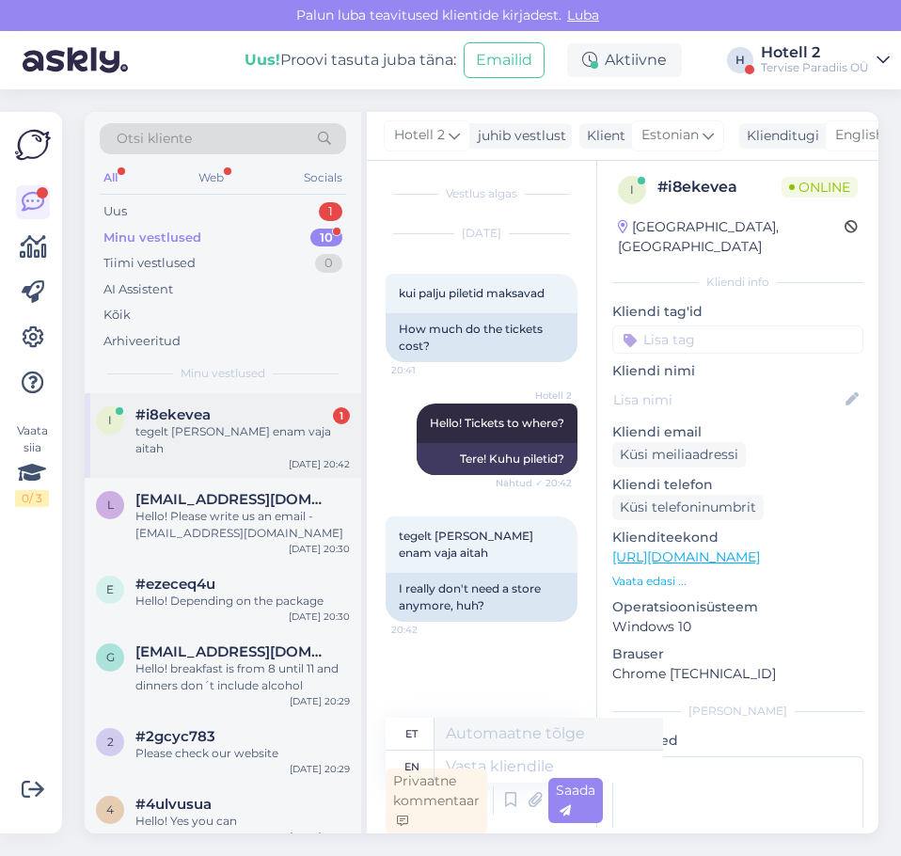
click at [245, 430] on div "tegelt [PERSON_NAME] enam vaja aitah" at bounding box center [242, 440] width 215 height 34
click at [496, 760] on textarea at bounding box center [549, 767] width 229 height 32
click at [315, 214] on div "Uus 1" at bounding box center [223, 212] width 246 height 26
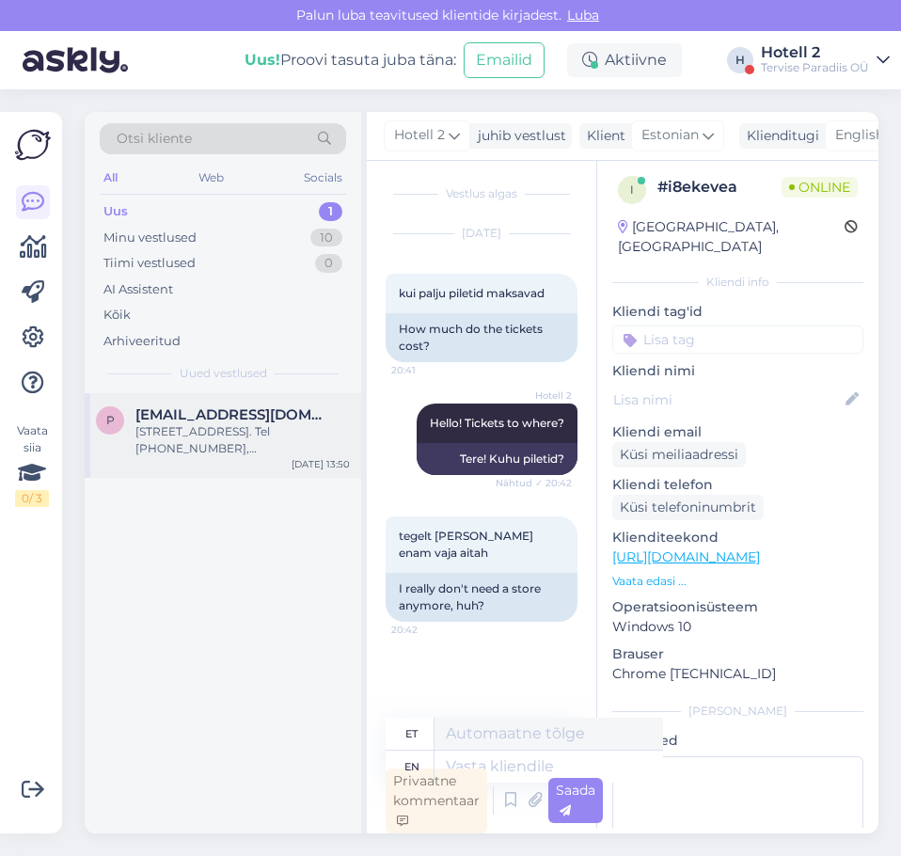
click at [249, 449] on div "[STREET_ADDRESS]. Tel [PHONE_NUMBER], [PERSON_NAME]." at bounding box center [242, 440] width 215 height 34
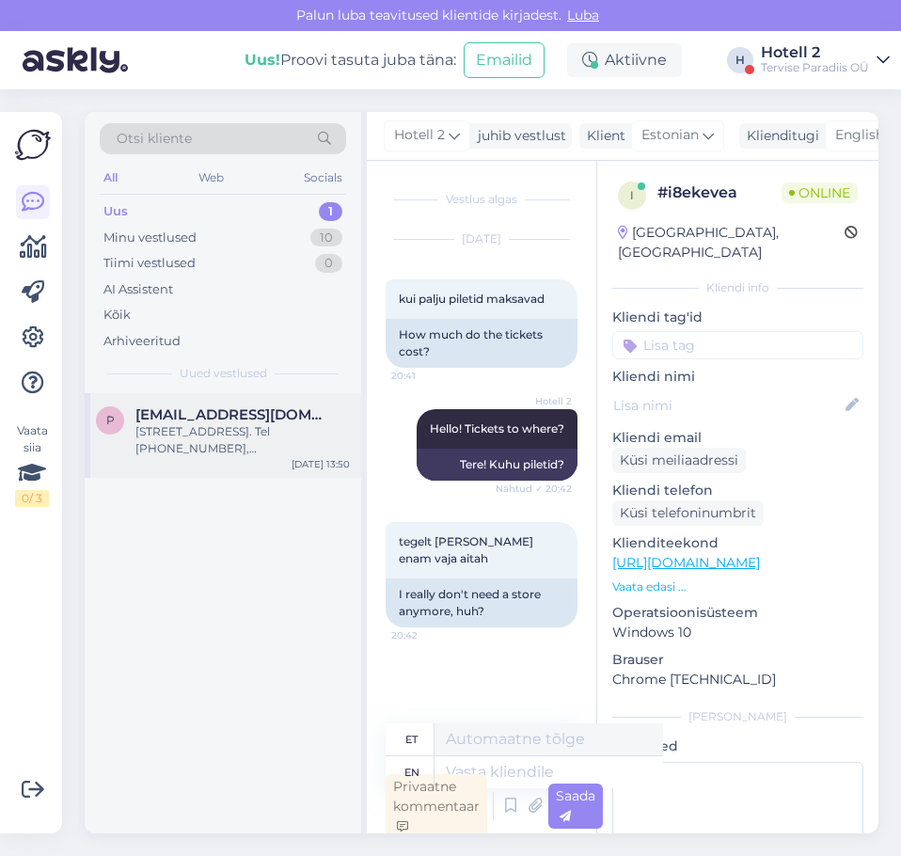
scroll to position [1216, 0]
